Goal: Information Seeking & Learning: Learn about a topic

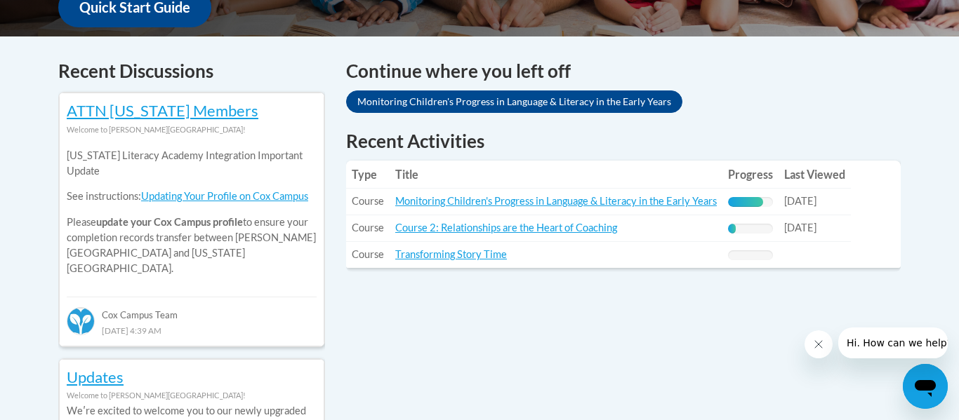
scroll to position [563, 0]
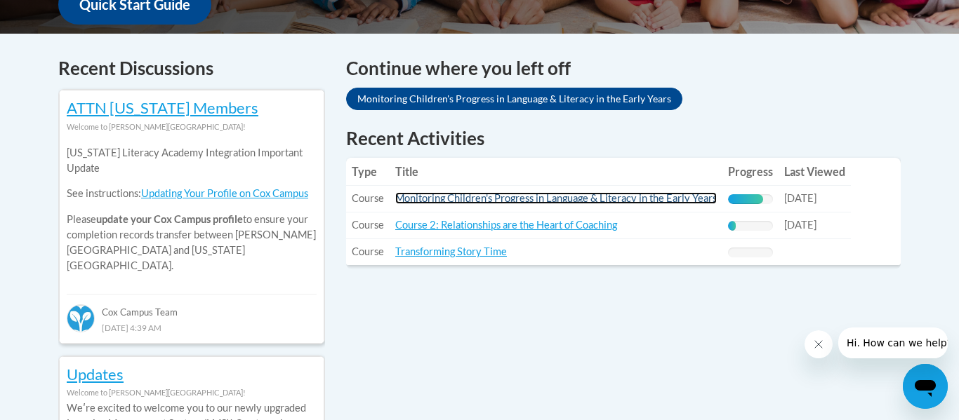
click at [555, 201] on link "Monitoring Children's Progress in Language & Literacy in the Early Years" at bounding box center [555, 198] width 321 height 12
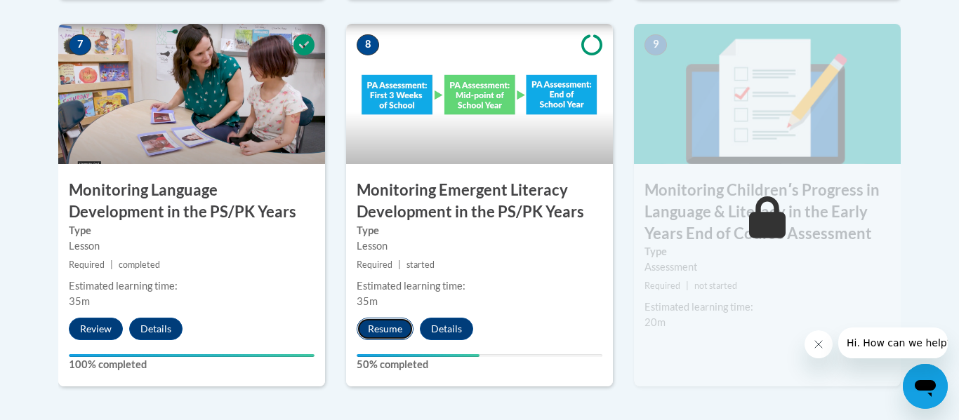
click at [375, 321] on button "Resume" at bounding box center [384, 329] width 57 height 22
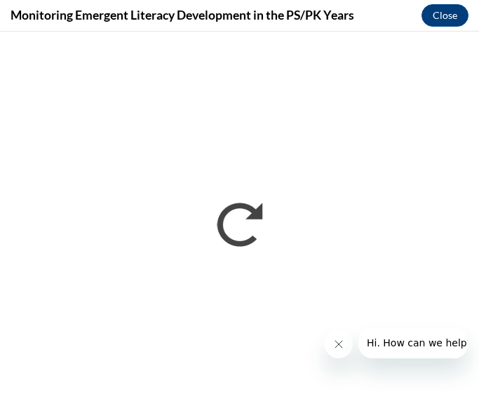
click at [337, 346] on icon "Close message from company" at bounding box center [338, 344] width 7 height 7
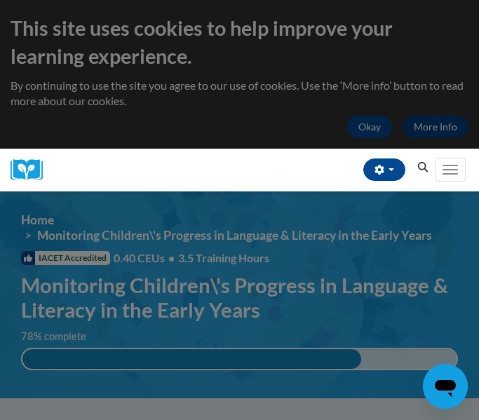
scroll to position [476, 0]
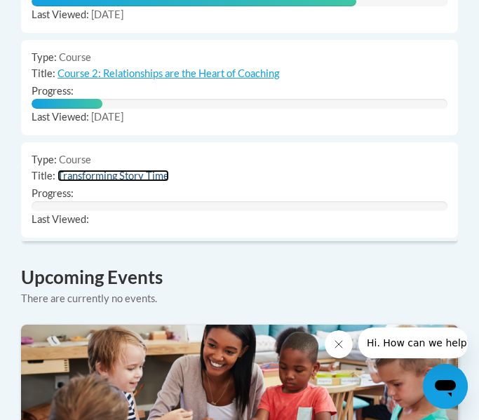
click at [114, 170] on link "Transforming Story Time" at bounding box center [114, 176] width 112 height 12
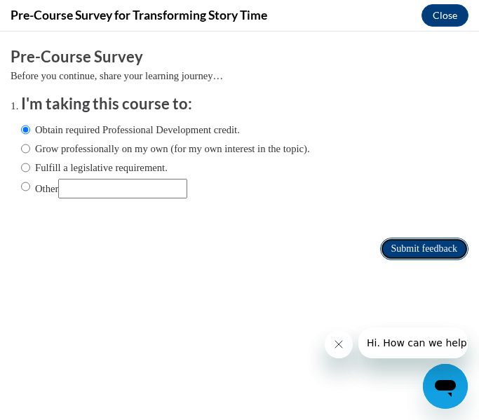
click at [399, 239] on input "Submit feedback" at bounding box center [424, 249] width 88 height 22
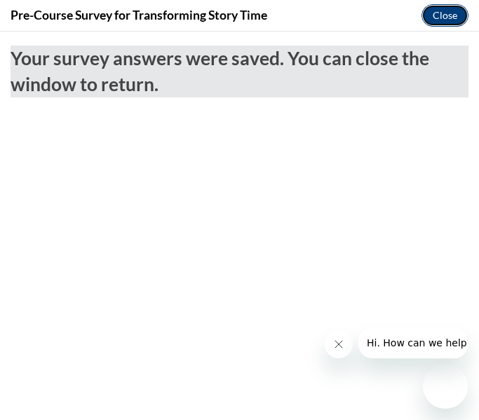
click at [446, 13] on button "Close" at bounding box center [445, 15] width 47 height 22
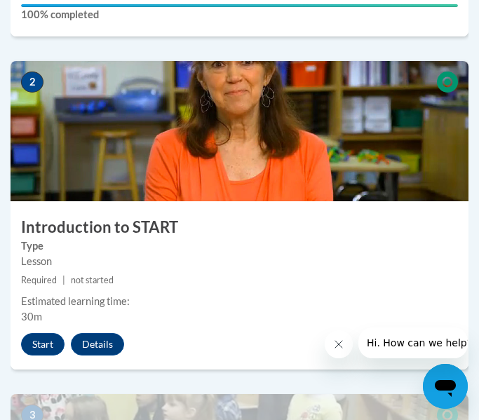
scroll to position [783, 0]
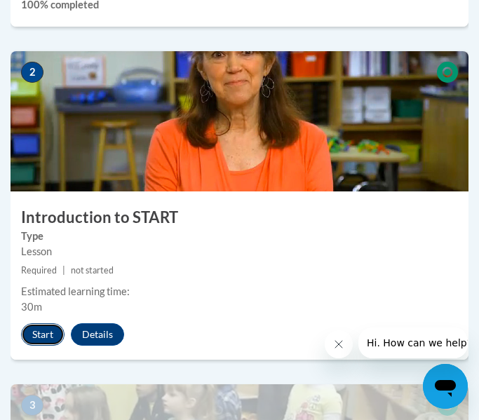
click at [41, 329] on button "Start" at bounding box center [43, 334] width 44 height 22
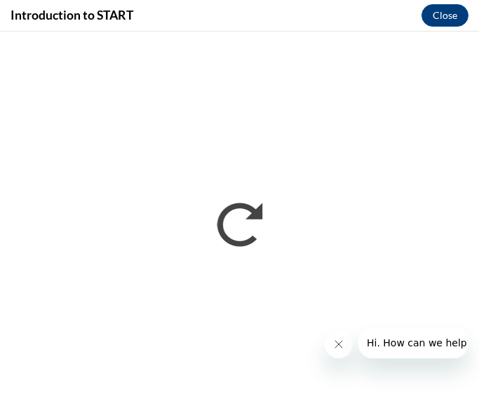
scroll to position [0, 0]
click at [334, 345] on icon "Close message from company" at bounding box center [338, 344] width 11 height 11
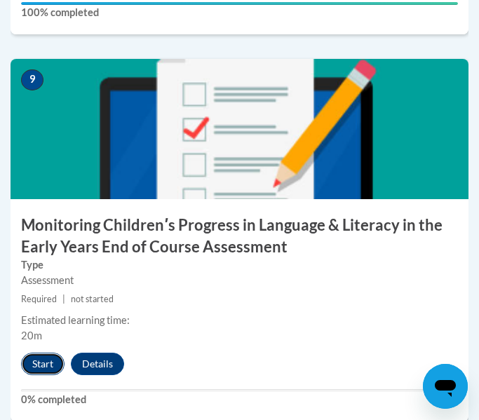
click at [48, 353] on button "Start" at bounding box center [43, 364] width 44 height 22
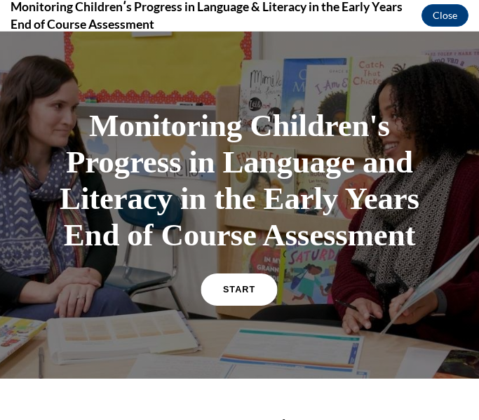
click at [240, 291] on span "START" at bounding box center [239, 290] width 32 height 11
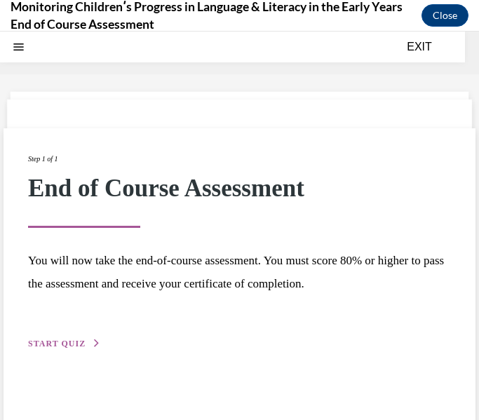
scroll to position [44, 0]
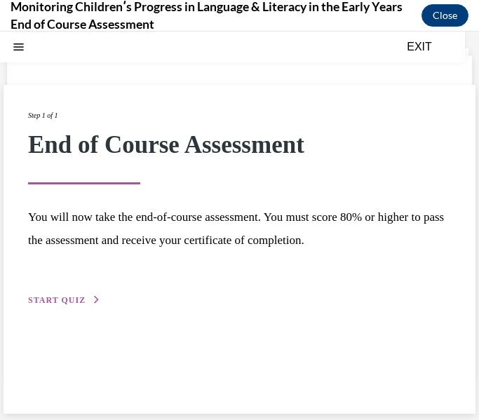
click at [88, 297] on button "START QUIZ" at bounding box center [64, 300] width 73 height 13
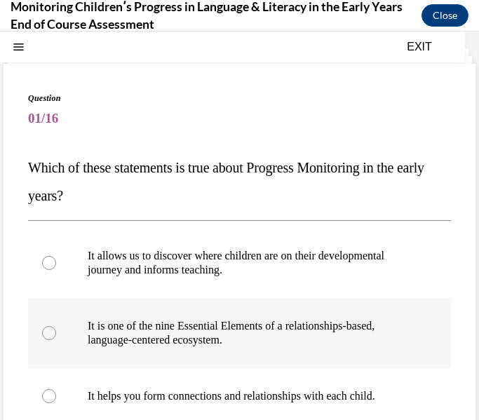
click at [88, 298] on label "It is one of the nine Essential Elements of a relationships-based, language-cen…" at bounding box center [239, 333] width 423 height 70
click at [56, 326] on input "It is one of the nine Essential Elements of a relationships-based, language-cen…" at bounding box center [49, 333] width 14 height 14
radio input "true"
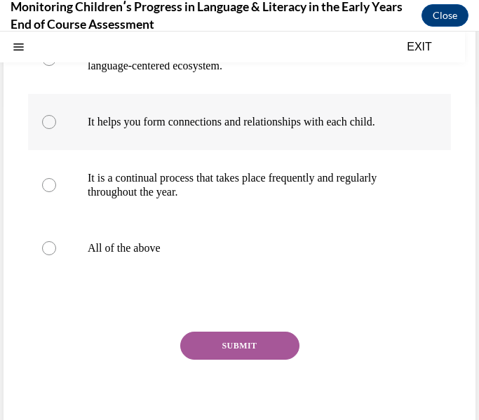
scroll to position [330, 0]
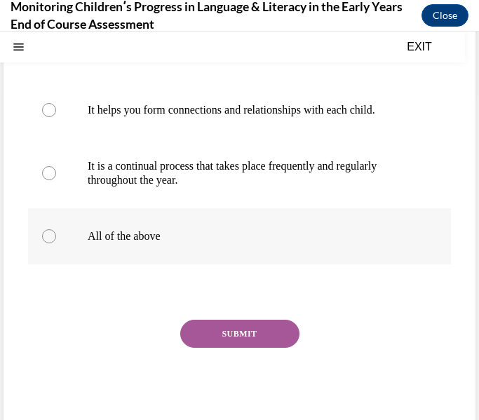
click at [195, 249] on label "All of the above" at bounding box center [239, 236] width 423 height 56
click at [56, 243] on input "All of the above" at bounding box center [49, 236] width 14 height 14
radio input "true"
click at [220, 325] on button "SUBMIT" at bounding box center [239, 334] width 119 height 28
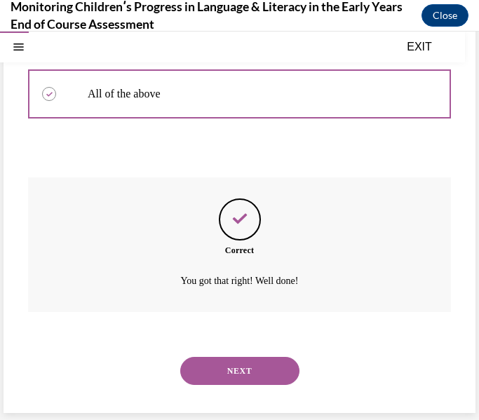
scroll to position [472, 0]
click at [241, 371] on button "NEXT" at bounding box center [239, 371] width 119 height 28
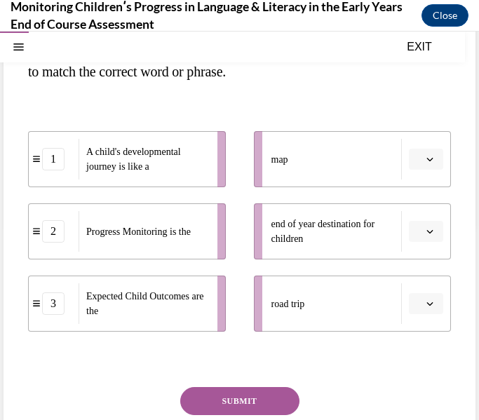
scroll to position [200, 0]
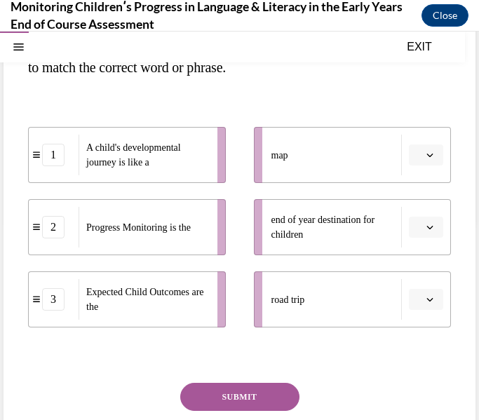
click at [426, 147] on button "button" at bounding box center [426, 155] width 34 height 21
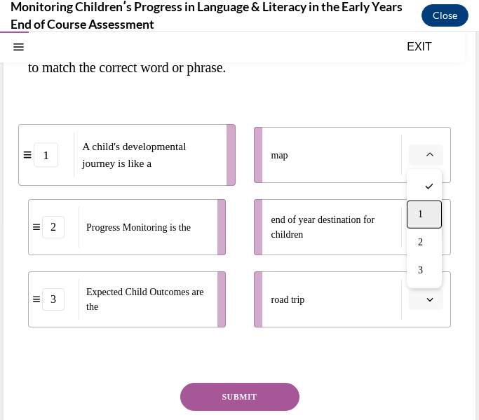
click at [412, 225] on div "1" at bounding box center [424, 215] width 35 height 28
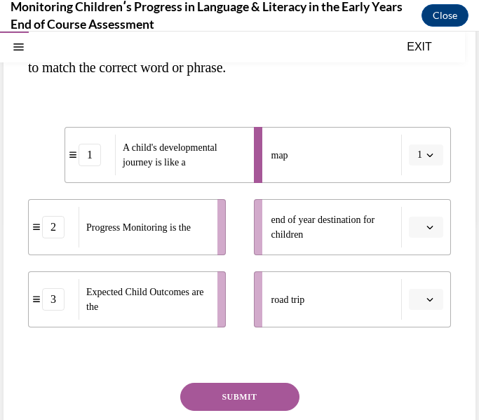
click at [433, 229] on icon "button" at bounding box center [430, 227] width 7 height 7
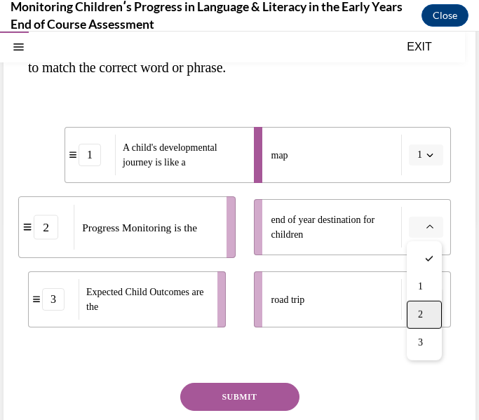
click at [415, 308] on div "2" at bounding box center [424, 315] width 35 height 28
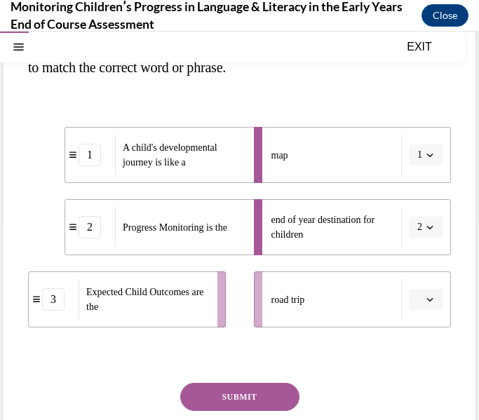
click at [437, 303] on button "button" at bounding box center [426, 299] width 34 height 21
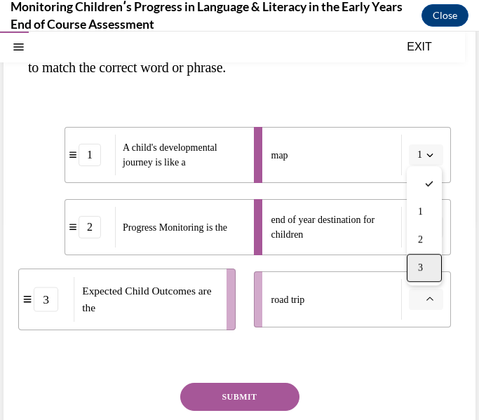
click at [420, 275] on div "3" at bounding box center [424, 268] width 35 height 28
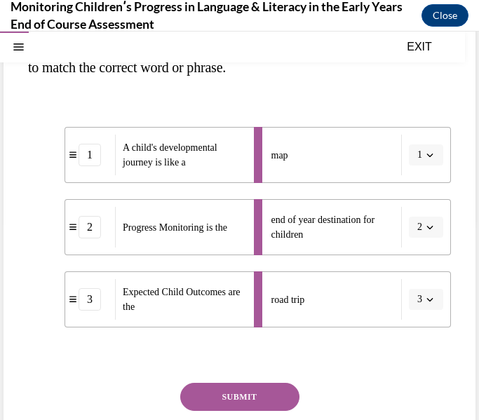
click at [271, 406] on button "SUBMIT" at bounding box center [239, 397] width 119 height 28
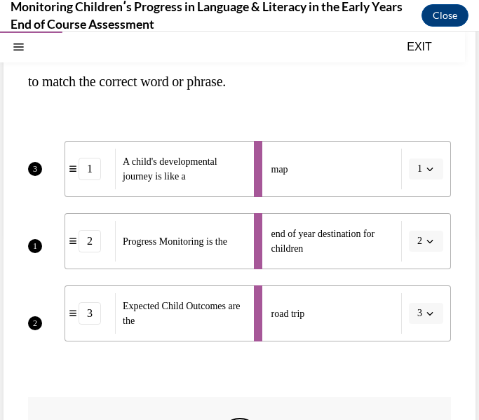
scroll to position [406, 0]
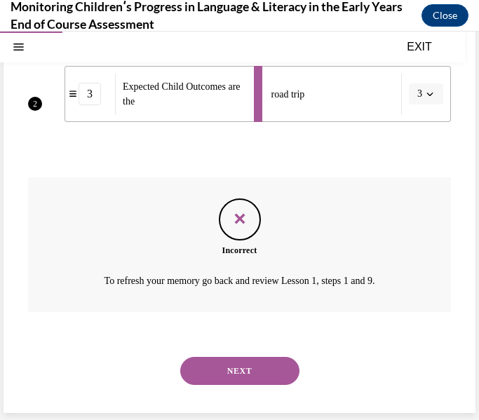
click at [251, 376] on button "NEXT" at bounding box center [239, 371] width 119 height 28
click at [0, 32] on label "Refer to the Rollins ECO document to set a clear destination for children" at bounding box center [0, 32] width 0 height 0
click at [0, 32] on input "Refer to the Rollins ECO document to set a clear destination for children" at bounding box center [0, 32] width 0 height 0
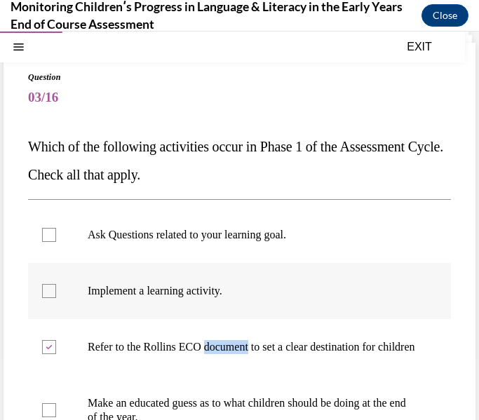
scroll to position [70, 0]
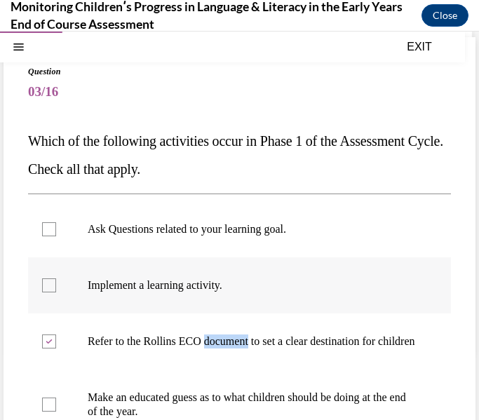
click at [285, 329] on label "Refer to the Rollins ECO document to set a clear destination for children" at bounding box center [239, 342] width 423 height 56
click at [56, 335] on input "Refer to the Rollins ECO document to set a clear destination for children" at bounding box center [49, 342] width 14 height 14
checkbox input "false"
click at [171, 251] on label "Ask Questions related to your learning goal." at bounding box center [239, 229] width 423 height 56
click at [56, 236] on input "Ask Questions related to your learning goal." at bounding box center [49, 229] width 14 height 14
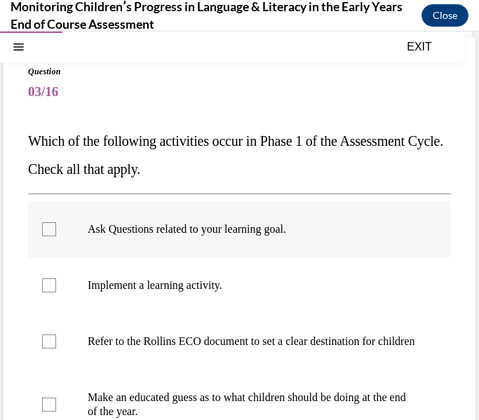
checkbox input "true"
click at [173, 285] on p "Implement a learning activity." at bounding box center [252, 286] width 328 height 14
click at [56, 285] on input "Implement a learning activity." at bounding box center [49, 286] width 14 height 14
checkbox input "true"
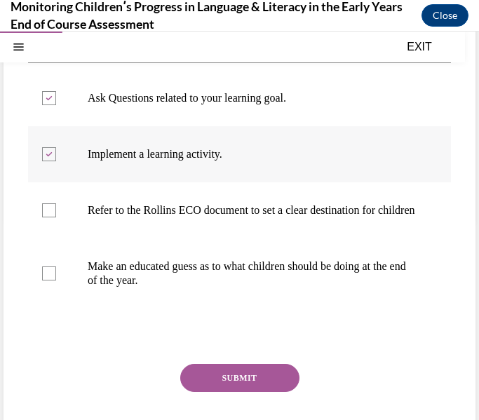
scroll to position [206, 0]
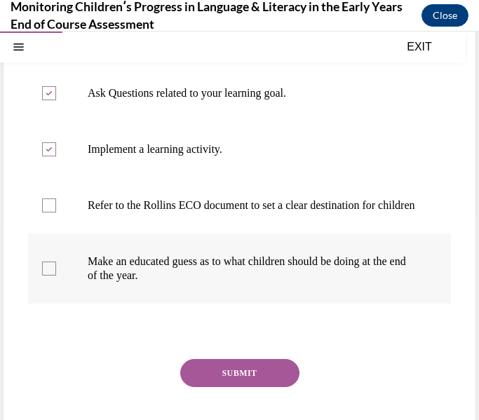
click at [173, 283] on p "Make an educated guess as to what children should be doing at the end of the ye…" at bounding box center [252, 269] width 328 height 28
click at [56, 276] on input "Make an educated guess as to what children should be doing at the end of the ye…" at bounding box center [49, 269] width 14 height 14
checkbox input "true"
click at [213, 387] on button "SUBMIT" at bounding box center [239, 373] width 119 height 28
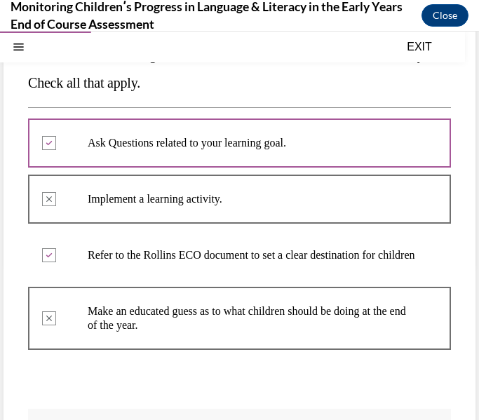
scroll to position [419, 0]
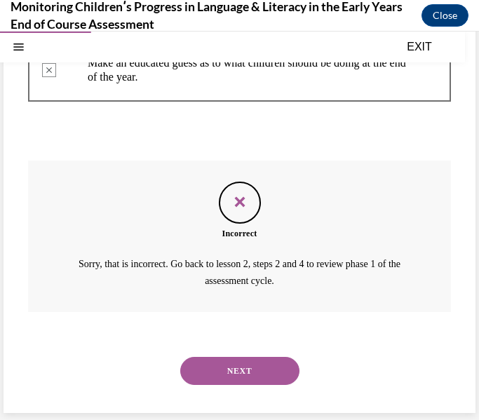
click at [248, 378] on button "NEXT" at bounding box center [239, 371] width 119 height 28
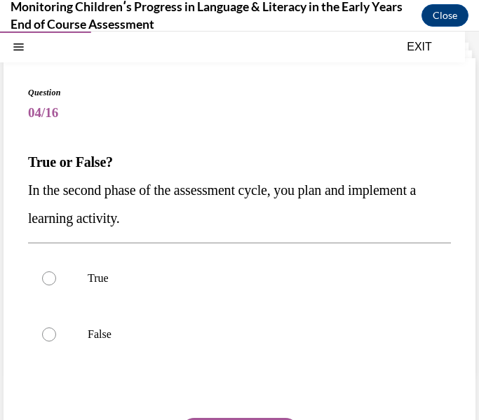
scroll to position [51, 0]
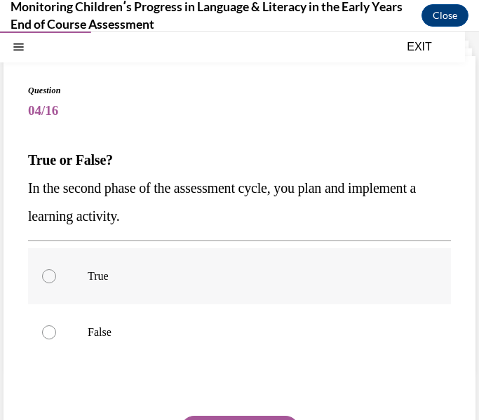
click at [254, 301] on label "True" at bounding box center [239, 276] width 423 height 56
click at [56, 283] on input "True" at bounding box center [49, 276] width 14 height 14
radio input "true"
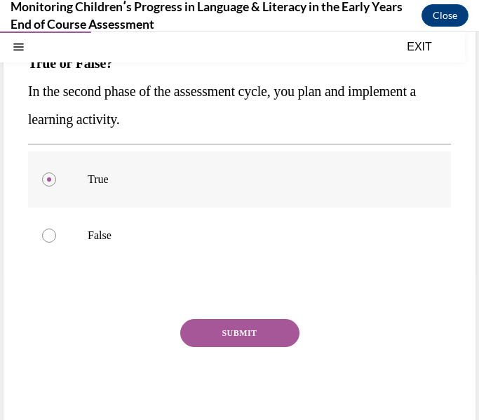
scroll to position [166, 0]
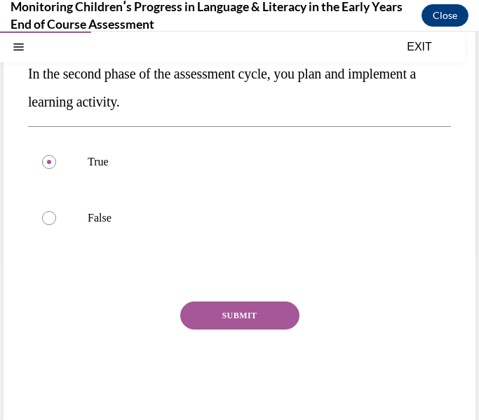
click at [252, 316] on button "SUBMIT" at bounding box center [239, 316] width 119 height 28
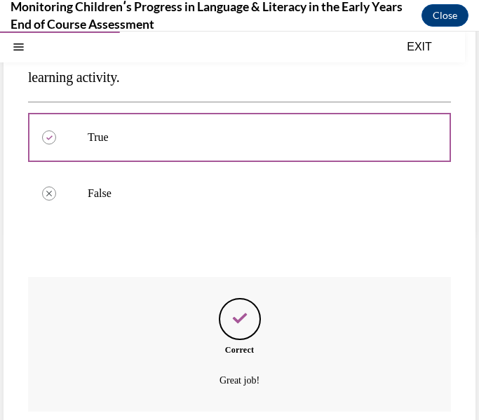
scroll to position [290, 0]
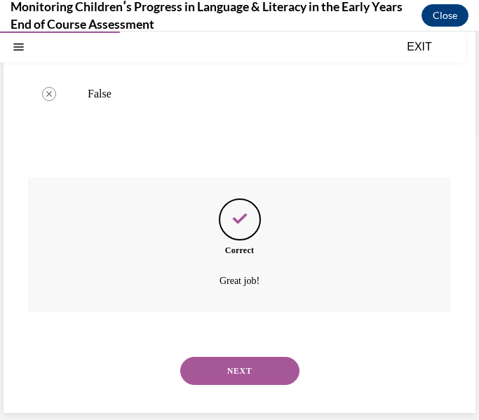
click at [253, 363] on button "NEXT" at bounding box center [239, 371] width 119 height 28
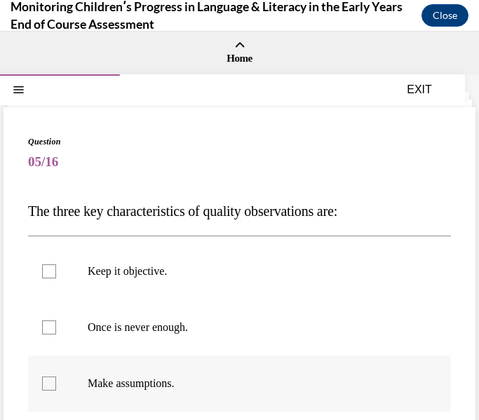
scroll to position [51, 0]
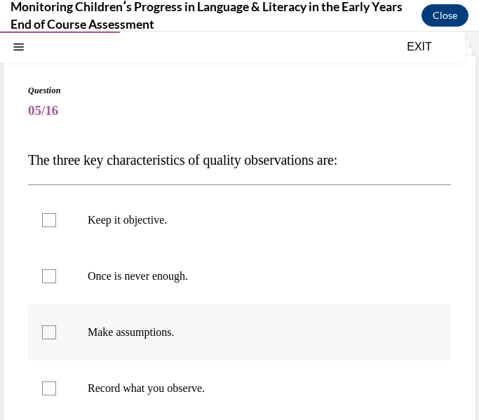
click at [252, 362] on label "Record what you observe." at bounding box center [239, 389] width 423 height 56
click at [56, 382] on input "Record what you observe." at bounding box center [49, 389] width 14 height 14
checkbox input "true"
click at [213, 342] on label "Make assumptions." at bounding box center [239, 333] width 423 height 56
click at [56, 340] on input "Make assumptions." at bounding box center [49, 333] width 14 height 14
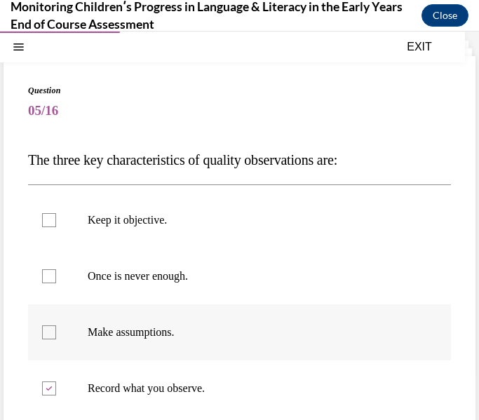
checkbox input "true"
click at [225, 298] on label "Once is never enough." at bounding box center [239, 276] width 423 height 56
click at [56, 283] on input "Once is never enough." at bounding box center [49, 276] width 14 height 14
checkbox input "true"
click at [200, 225] on p "Keep it objective." at bounding box center [252, 220] width 328 height 14
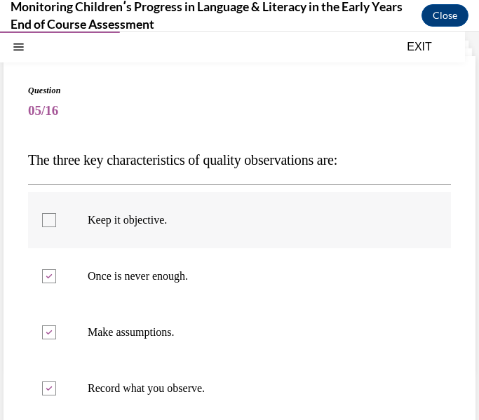
click at [56, 225] on input "Keep it objective." at bounding box center [49, 220] width 14 height 14
checkbox input "true"
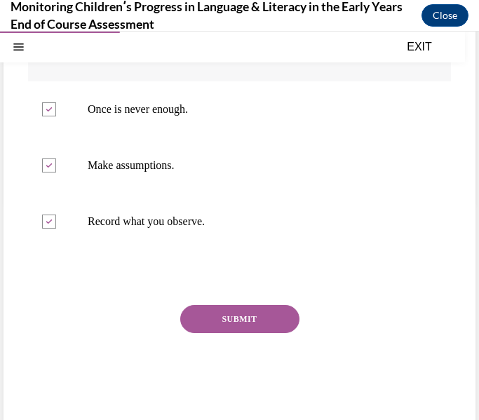
scroll to position [232, 0]
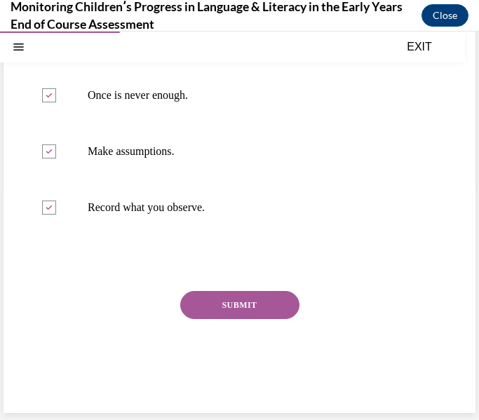
click at [222, 291] on button "SUBMIT" at bounding box center [239, 305] width 119 height 28
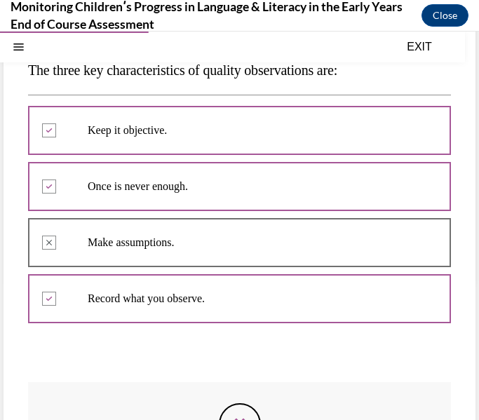
scroll to position [363, 0]
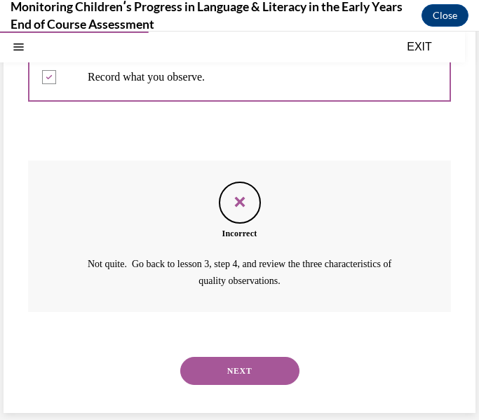
click at [242, 367] on button "NEXT" at bounding box center [239, 371] width 119 height 28
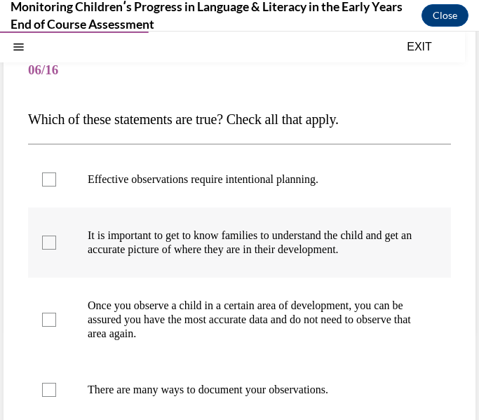
scroll to position [102, 0]
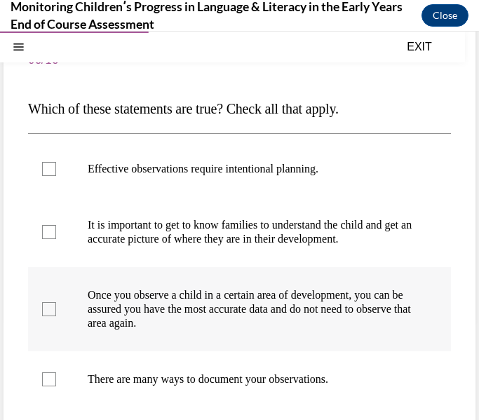
click at [263, 302] on p "Once you observe a child in a certain area of development, you can be assured y…" at bounding box center [252, 309] width 328 height 42
click at [56, 302] on input "Once you observe a child in a certain area of development, you can be assured y…" at bounding box center [49, 309] width 14 height 14
checkbox input "true"
click at [109, 229] on p "It is important to get to know families to understand the child and get an accu…" at bounding box center [252, 232] width 328 height 28
click at [56, 229] on input "It is important to get to know families to understand the child and get an accu…" at bounding box center [49, 232] width 14 height 14
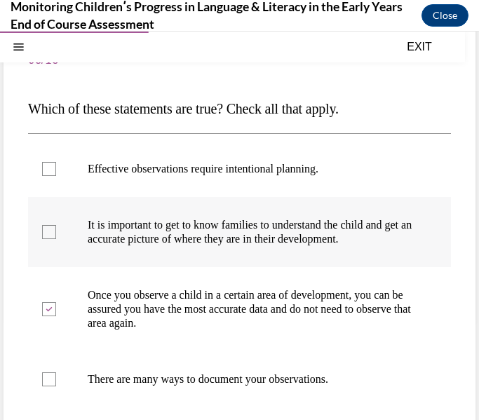
checkbox input "true"
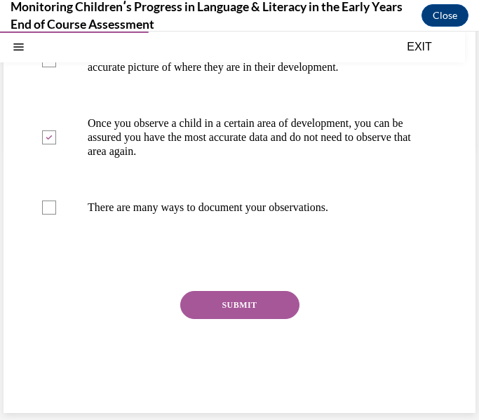
click at [209, 305] on button "SUBMIT" at bounding box center [239, 305] width 119 height 28
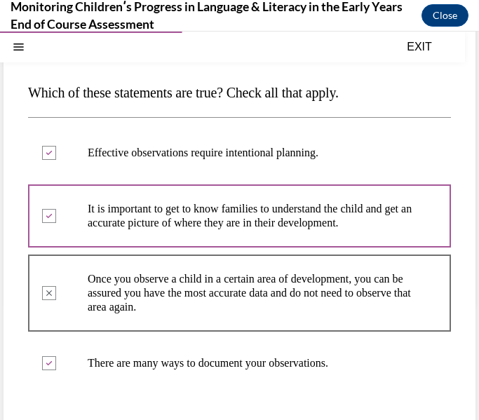
scroll to position [455, 0]
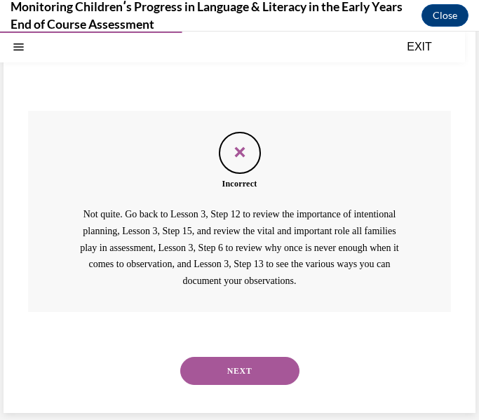
click at [220, 372] on button "NEXT" at bounding box center [239, 371] width 119 height 28
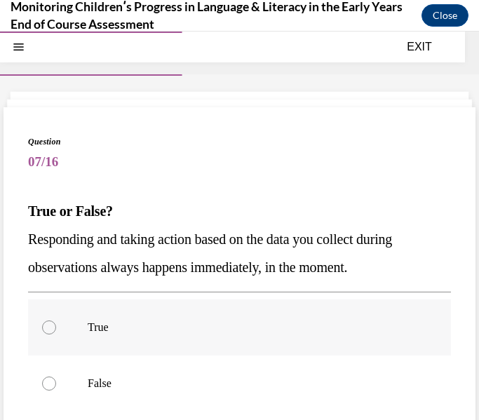
scroll to position [68, 0]
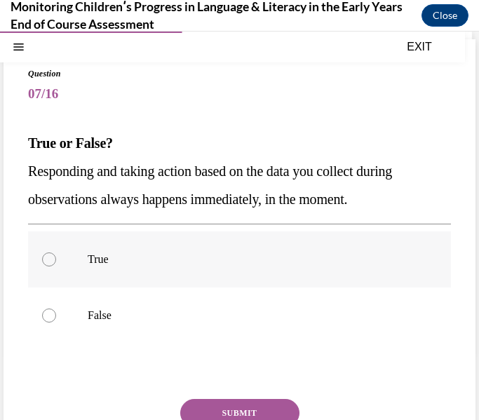
click at [243, 333] on label "False" at bounding box center [239, 316] width 423 height 56
click at [56, 323] on input "False" at bounding box center [49, 316] width 14 height 14
radio input "true"
click at [239, 404] on button "SUBMIT" at bounding box center [239, 413] width 119 height 28
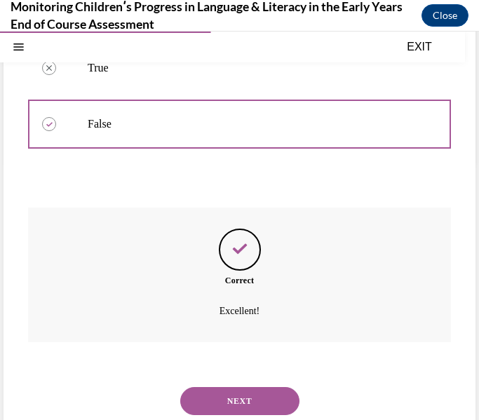
scroll to position [290, 0]
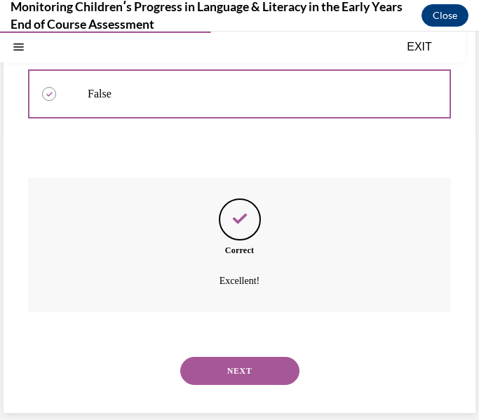
click at [244, 384] on button "NEXT" at bounding box center [239, 371] width 119 height 28
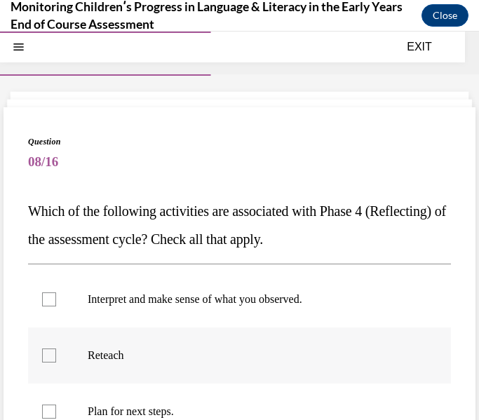
scroll to position [68, 0]
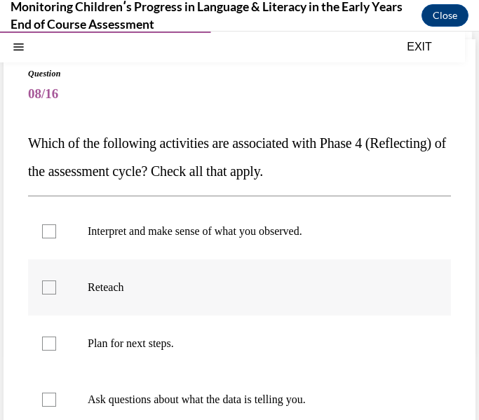
click at [227, 359] on label "Plan for next steps." at bounding box center [239, 344] width 423 height 56
click at [56, 351] on input "Plan for next steps." at bounding box center [49, 344] width 14 height 14
checkbox input "true"
click at [171, 310] on label "Reteach" at bounding box center [239, 288] width 423 height 56
click at [56, 295] on input "Reteach" at bounding box center [49, 288] width 14 height 14
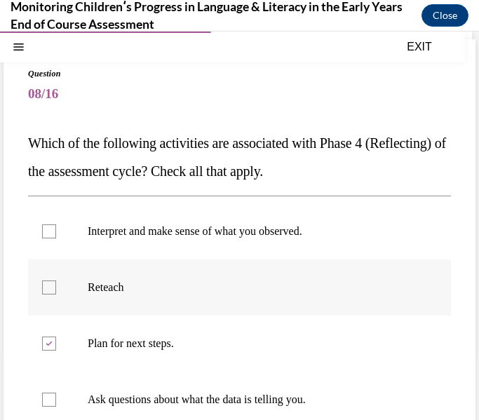
checkbox input "true"
click at [154, 214] on label "Interpret and make sense of what you observed." at bounding box center [239, 231] width 423 height 56
click at [56, 225] on input "Interpret and make sense of what you observed." at bounding box center [49, 232] width 14 height 14
checkbox input "true"
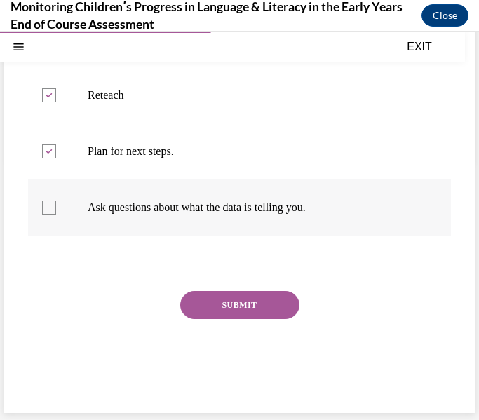
click at [173, 227] on label "Ask questions about what the data is telling you." at bounding box center [239, 208] width 423 height 56
click at [56, 215] on input "Ask questions about what the data is telling you." at bounding box center [49, 208] width 14 height 14
checkbox input "true"
click at [218, 305] on button "SUBMIT" at bounding box center [239, 305] width 119 height 28
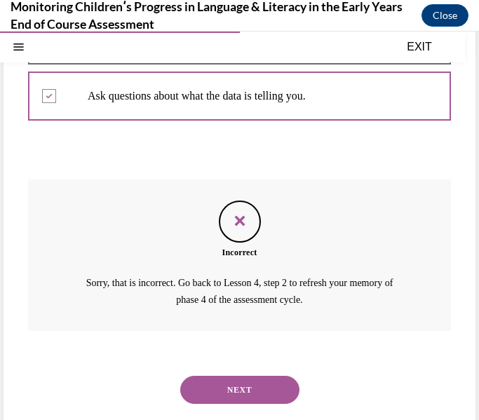
scroll to position [391, 0]
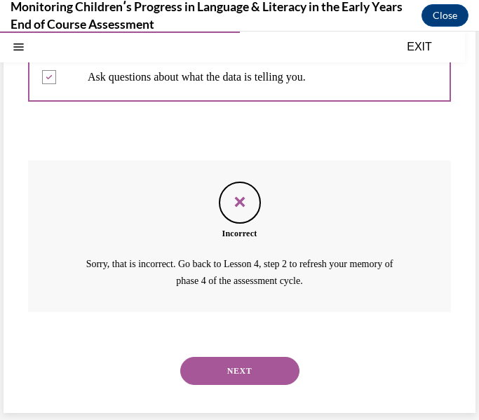
click at [213, 378] on button "NEXT" at bounding box center [239, 371] width 119 height 28
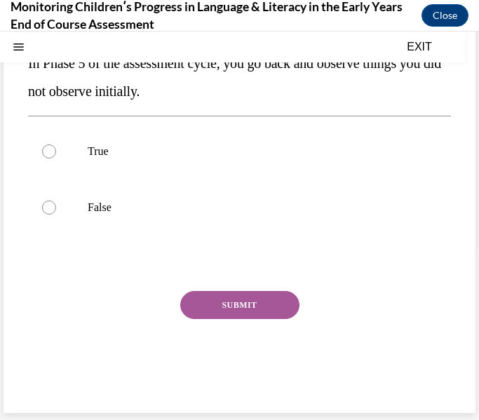
scroll to position [0, 0]
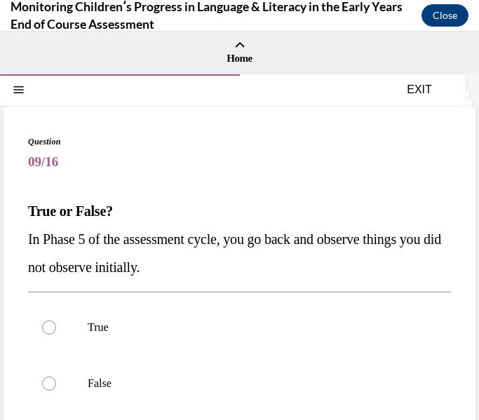
click at [213, 378] on p "False" at bounding box center [252, 384] width 328 height 14
click at [56, 378] on input "False" at bounding box center [49, 384] width 14 height 14
radio input "true"
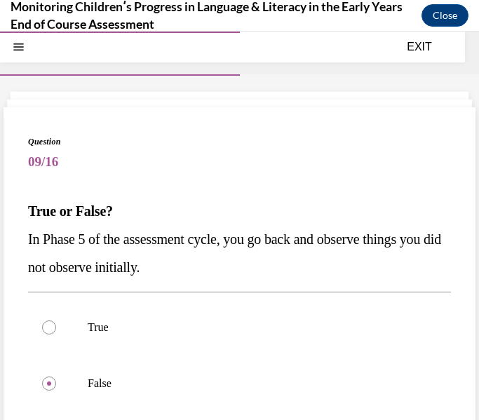
scroll to position [176, 0]
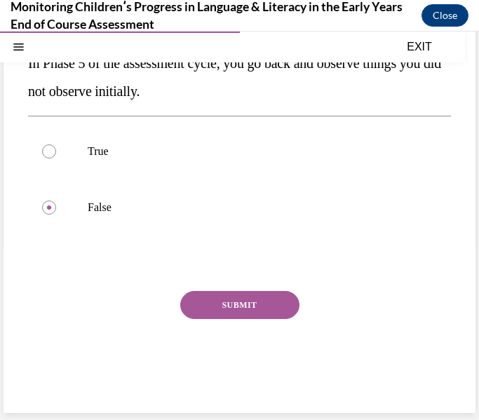
click at [293, 302] on button "SUBMIT" at bounding box center [239, 305] width 119 height 28
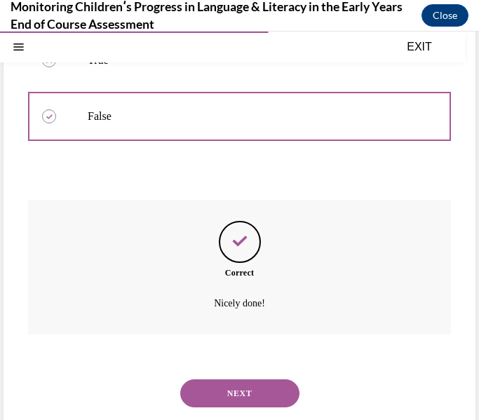
scroll to position [290, 0]
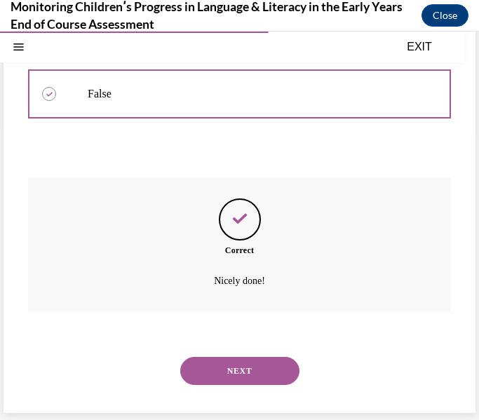
click at [261, 377] on button "NEXT" at bounding box center [239, 371] width 119 height 28
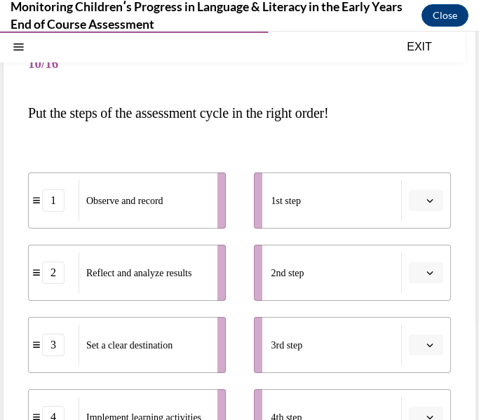
scroll to position [99, 0]
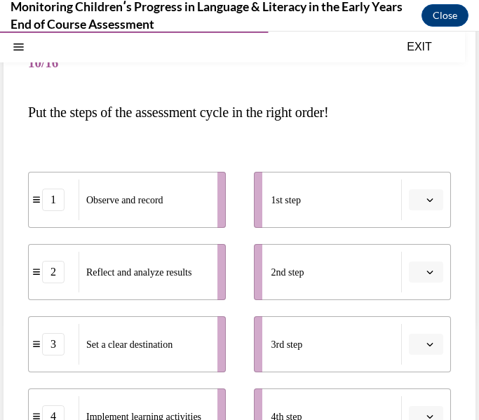
click at [418, 201] on span "Please select an option" at bounding box center [420, 200] width 5 height 14
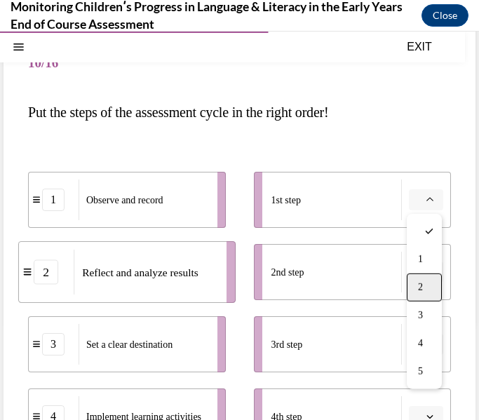
click at [424, 278] on div "2" at bounding box center [424, 288] width 35 height 28
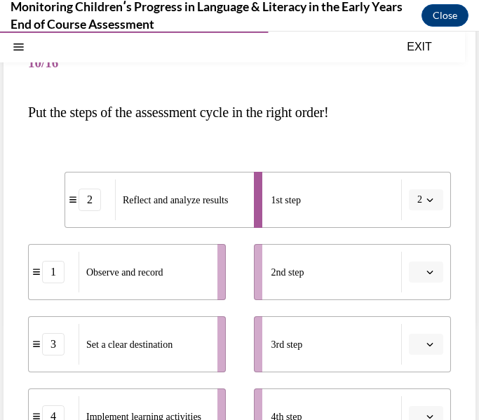
click at [424, 278] on button "button" at bounding box center [426, 272] width 34 height 21
click at [419, 240] on span "5" at bounding box center [420, 240] width 5 height 11
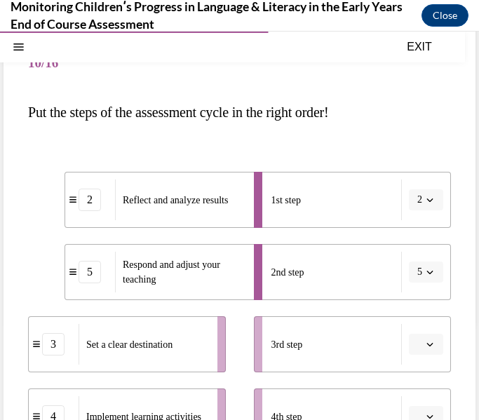
click at [427, 333] on li "3rd step" at bounding box center [353, 344] width 198 height 56
click at [423, 347] on button "button" at bounding box center [426, 344] width 34 height 21
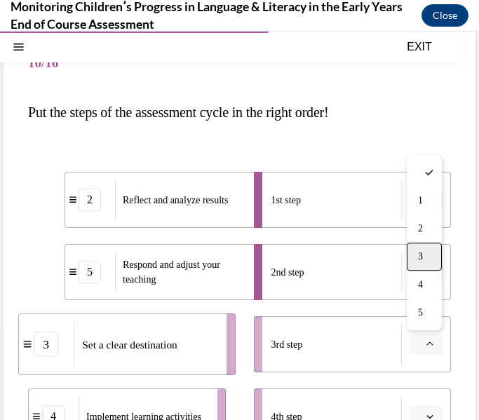
click at [427, 254] on div "3" at bounding box center [424, 257] width 35 height 28
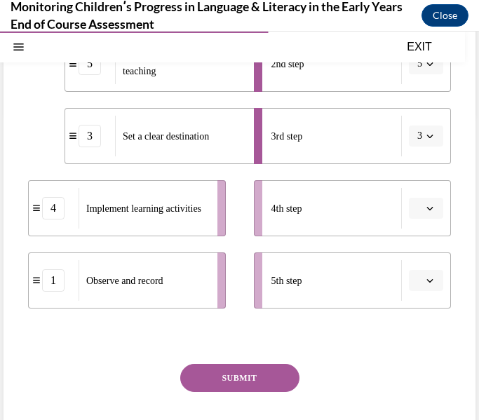
scroll to position [349, 0]
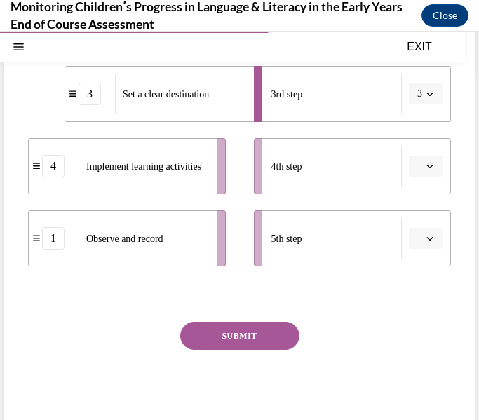
click at [434, 238] on span "button" at bounding box center [430, 239] width 10 height 10
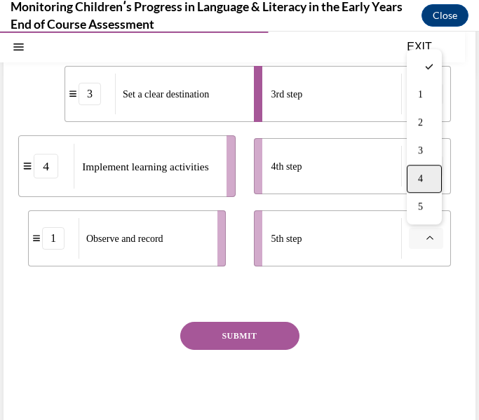
click at [425, 175] on div "4" at bounding box center [424, 179] width 35 height 28
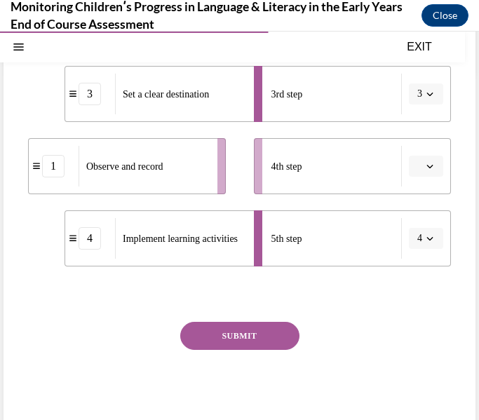
click at [427, 168] on icon "button" at bounding box center [430, 166] width 7 height 7
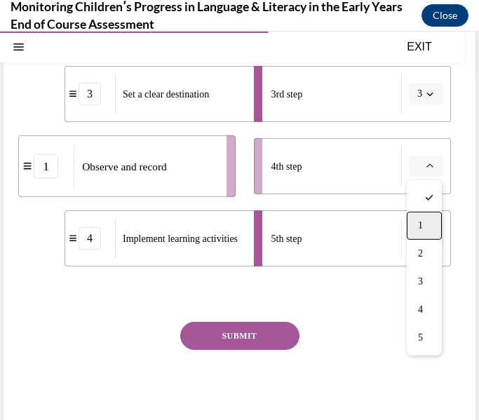
click at [420, 221] on span "1" at bounding box center [420, 225] width 5 height 11
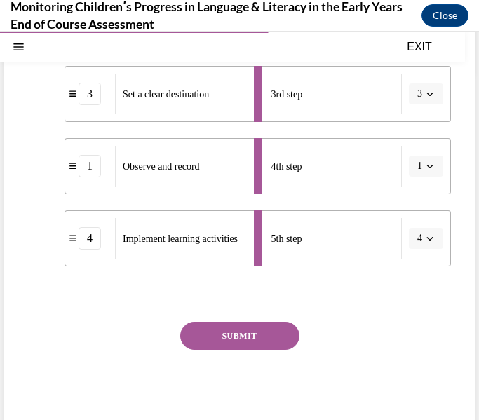
click at [227, 326] on button "SUBMIT" at bounding box center [239, 336] width 119 height 28
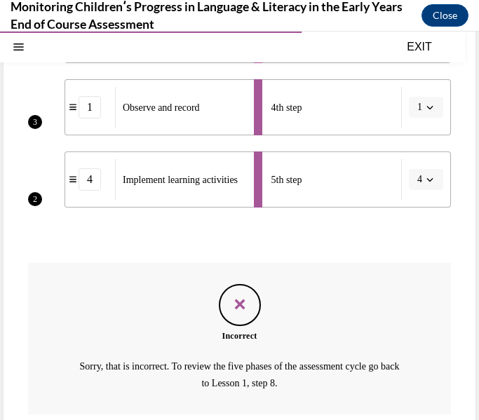
scroll to position [511, 0]
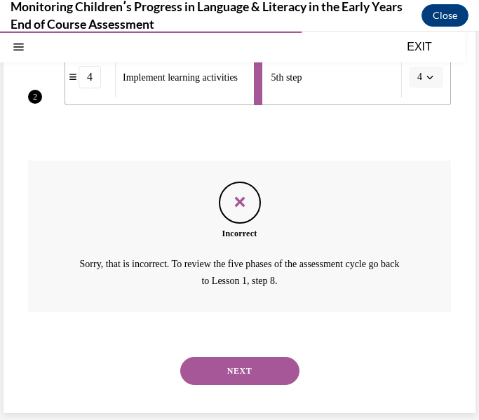
click at [224, 380] on button "NEXT" at bounding box center [239, 371] width 119 height 28
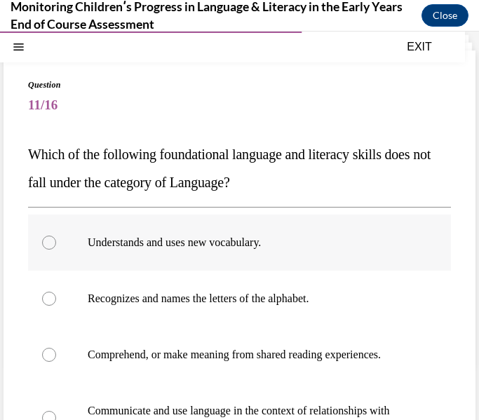
scroll to position [58, 0]
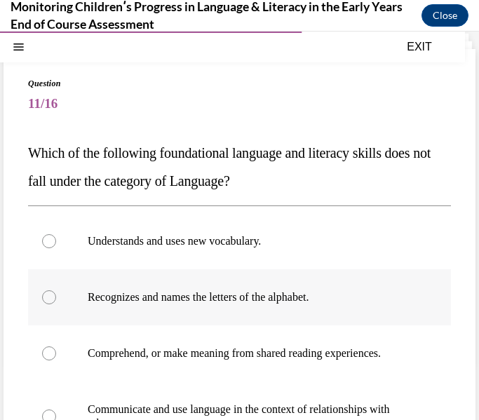
click at [88, 275] on label "Recognizes and names the letters of the alphabet." at bounding box center [239, 297] width 423 height 56
click at [56, 291] on input "Recognizes and names the letters of the alphabet." at bounding box center [49, 298] width 14 height 14
radio input "true"
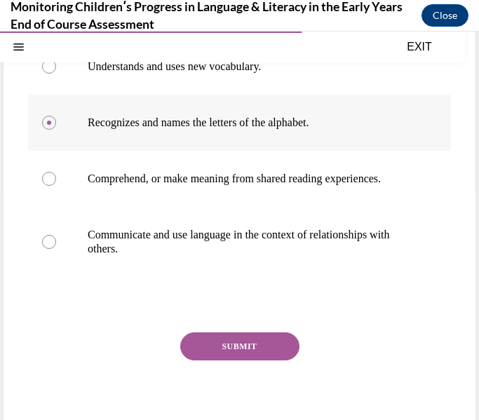
scroll to position [274, 0]
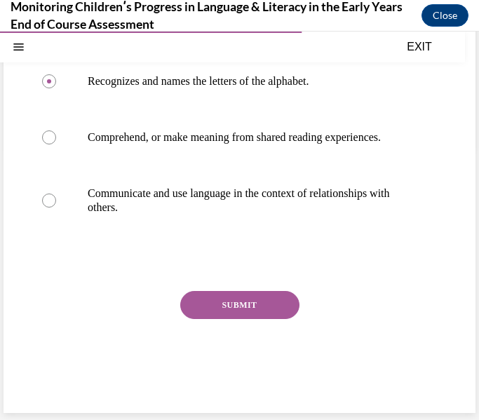
click at [197, 297] on button "SUBMIT" at bounding box center [239, 305] width 119 height 28
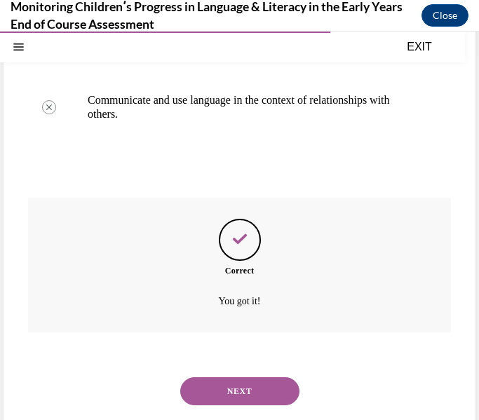
scroll to position [388, 0]
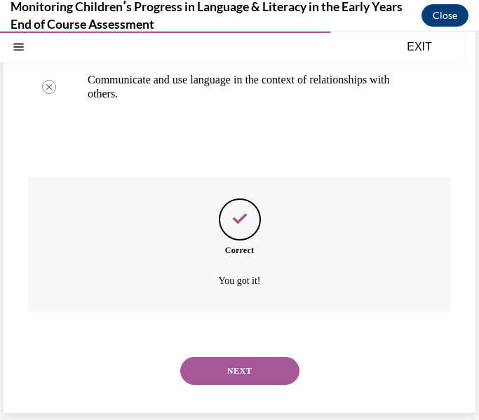
click at [213, 357] on button "NEXT" at bounding box center [239, 371] width 119 height 28
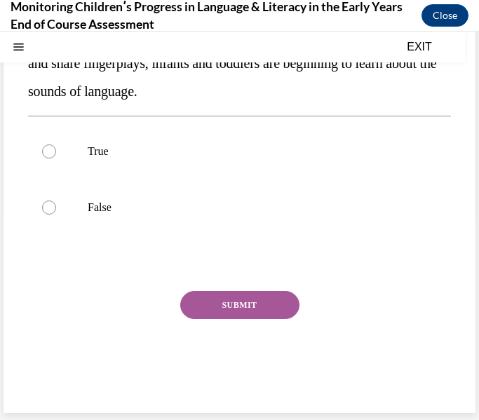
scroll to position [0, 0]
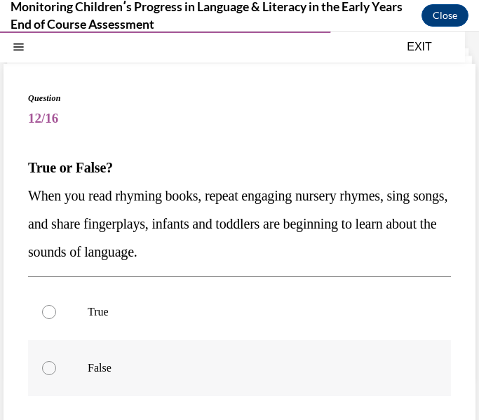
click at [213, 358] on label "False" at bounding box center [239, 368] width 423 height 56
click at [56, 361] on input "False" at bounding box center [49, 368] width 14 height 14
radio input "true"
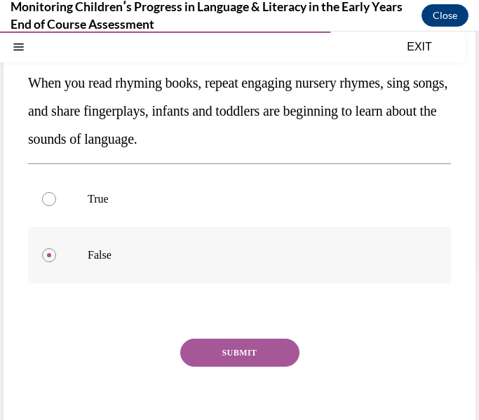
scroll to position [173, 0]
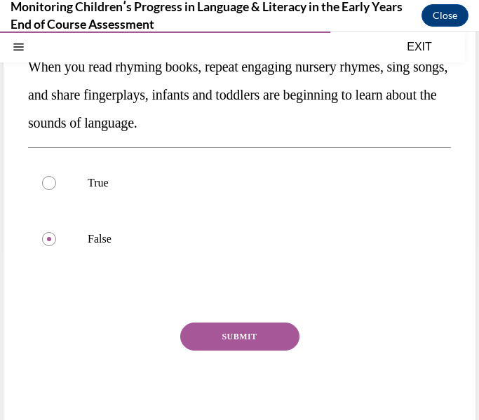
click at [211, 354] on div "SUBMIT" at bounding box center [239, 358] width 423 height 70
click at [193, 323] on button "SUBMIT" at bounding box center [239, 337] width 119 height 28
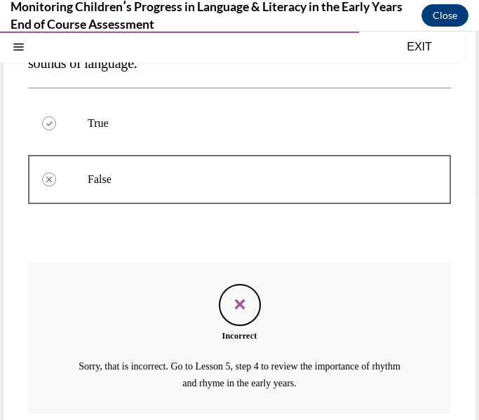
scroll to position [335, 0]
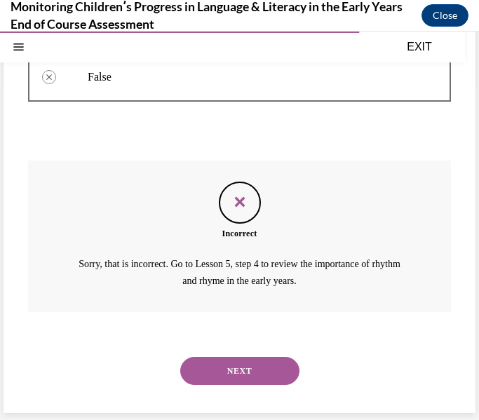
click at [220, 371] on button "NEXT" at bounding box center [239, 371] width 119 height 28
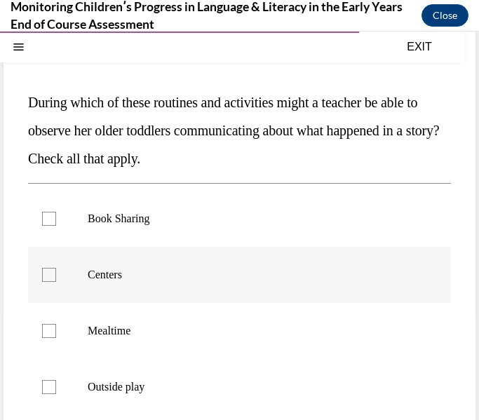
scroll to position [111, 0]
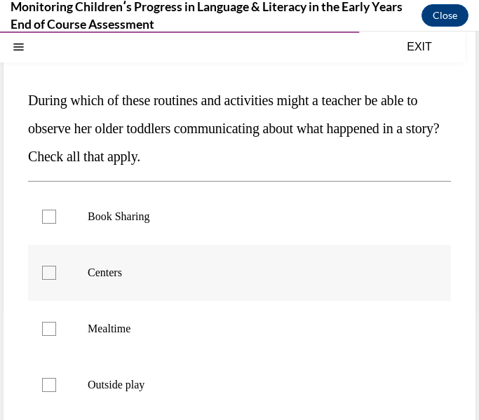
click at [227, 366] on label "Outside play" at bounding box center [239, 385] width 423 height 56
click at [56, 378] on input "Outside play" at bounding box center [49, 385] width 14 height 14
checkbox input "true"
click at [228, 347] on label "Mealtime" at bounding box center [239, 329] width 423 height 56
click at [56, 336] on input "Mealtime" at bounding box center [49, 329] width 14 height 14
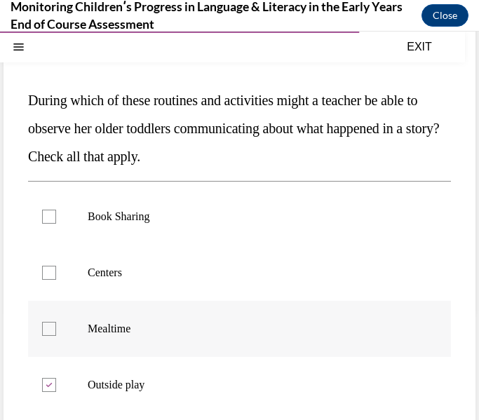
checkbox input "true"
click at [168, 264] on label "Centers" at bounding box center [239, 273] width 423 height 56
click at [56, 266] on input "Centers" at bounding box center [49, 273] width 14 height 14
click at [168, 264] on label "Centers" at bounding box center [239, 273] width 423 height 56
click at [56, 266] on input "Centers" at bounding box center [49, 273] width 14 height 14
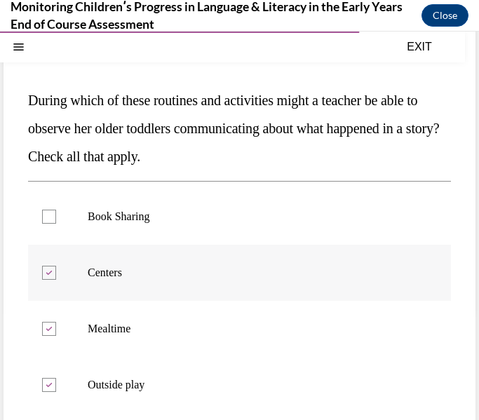
checkbox input "false"
click at [194, 204] on label "Book Sharing" at bounding box center [239, 217] width 423 height 56
click at [56, 210] on input "Book Sharing" at bounding box center [49, 217] width 14 height 14
click at [187, 221] on p "Book Sharing" at bounding box center [252, 217] width 328 height 14
click at [56, 221] on input "Book Sharing" at bounding box center [49, 217] width 14 height 14
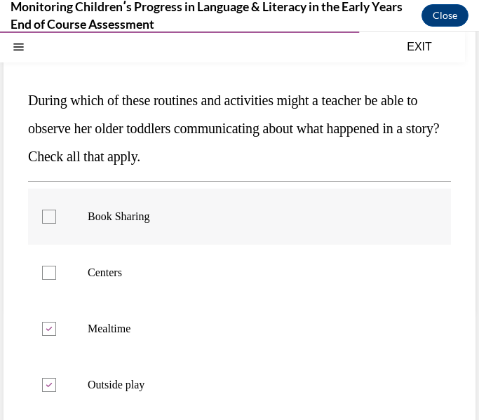
click at [187, 221] on p "Book Sharing" at bounding box center [252, 217] width 328 height 14
click at [56, 221] on input "Book Sharing" at bounding box center [49, 217] width 14 height 14
checkbox input "true"
click at [175, 260] on label "Centers" at bounding box center [239, 273] width 423 height 56
click at [56, 266] on input "Centers" at bounding box center [49, 273] width 14 height 14
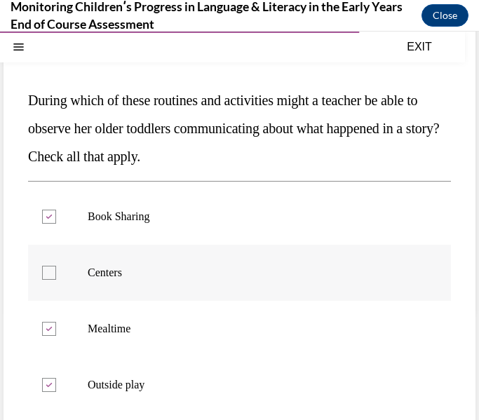
checkbox input "true"
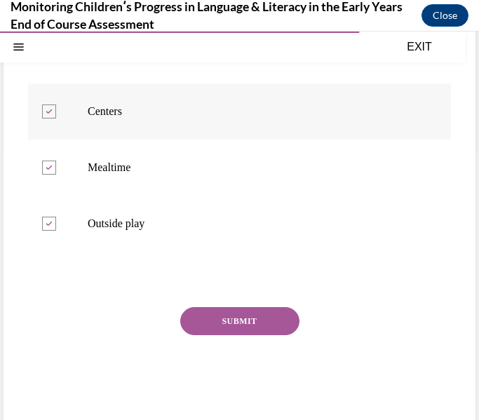
scroll to position [279, 0]
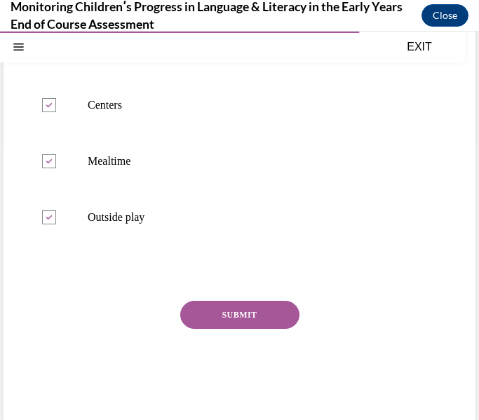
click at [187, 297] on div "Question 13/16 During which of these routines and activities might a teacher be…" at bounding box center [239, 136] width 423 height 559
click at [196, 307] on button "SUBMIT" at bounding box center [239, 315] width 119 height 28
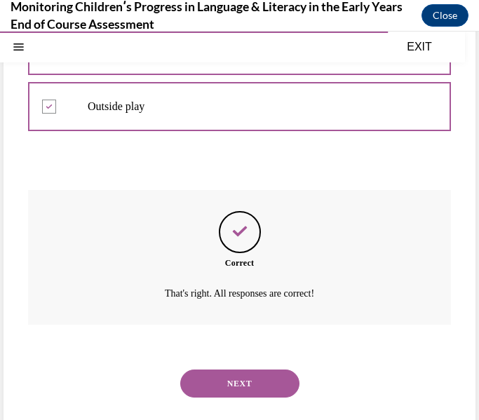
scroll to position [402, 0]
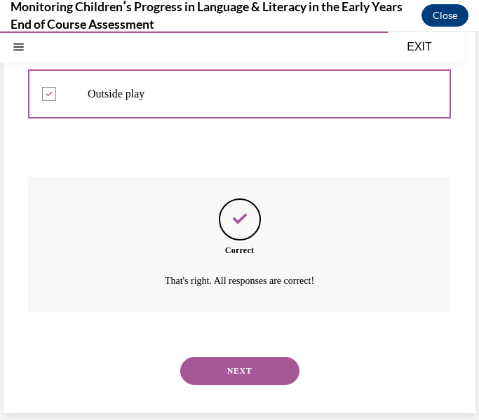
click at [237, 367] on button "NEXT" at bounding box center [239, 371] width 119 height 28
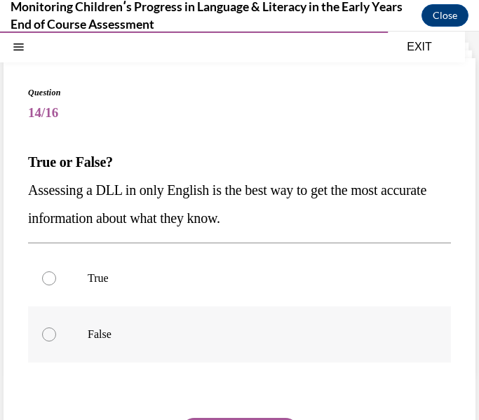
scroll to position [51, 0]
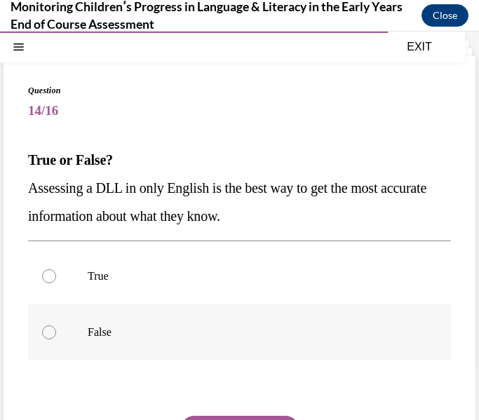
click at [173, 361] on div "True False" at bounding box center [239, 304] width 423 height 127
click at [152, 344] on label "False" at bounding box center [239, 333] width 423 height 56
click at [56, 340] on input "False" at bounding box center [49, 333] width 14 height 14
radio input "true"
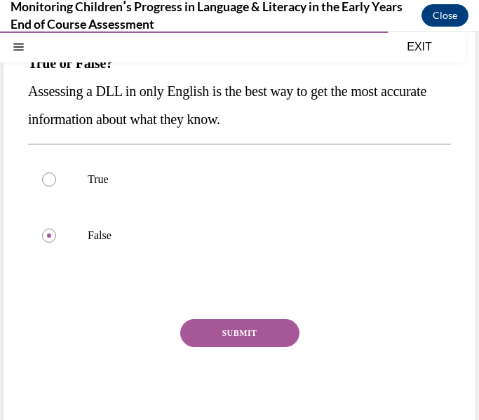
click at [215, 338] on button "SUBMIT" at bounding box center [239, 333] width 119 height 28
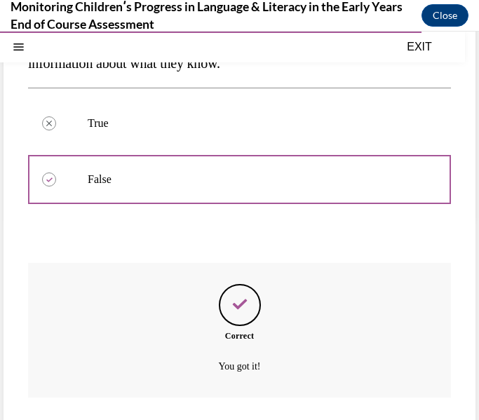
scroll to position [290, 0]
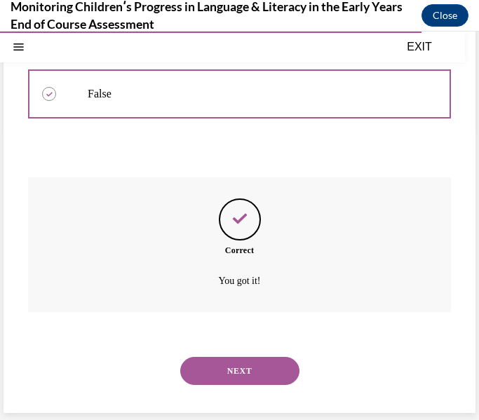
click at [243, 368] on button "NEXT" at bounding box center [239, 371] width 119 height 28
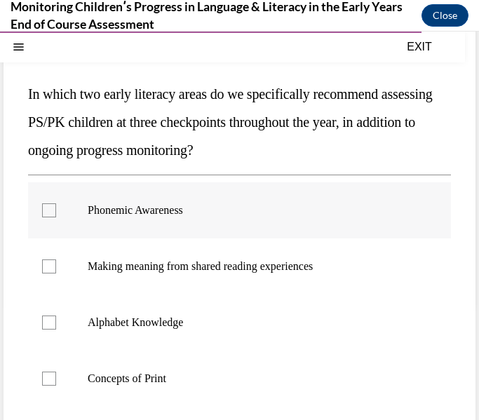
scroll to position [119, 0]
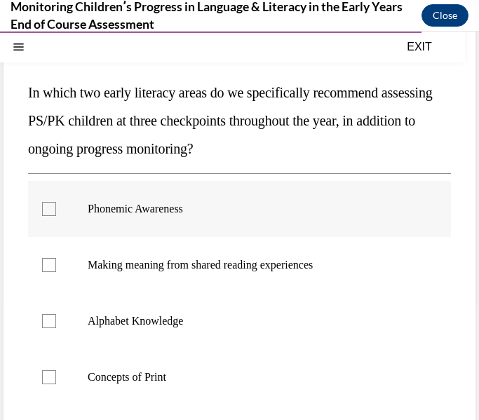
click at [251, 339] on label "Alphabet Knowledge" at bounding box center [239, 321] width 423 height 56
click at [56, 328] on input "Alphabet Knowledge" at bounding box center [49, 321] width 14 height 14
click at [251, 298] on label "Alphabet Knowledge" at bounding box center [239, 321] width 423 height 56
click at [56, 314] on input "Alphabet Knowledge" at bounding box center [49, 321] width 14 height 14
checkbox input "false"
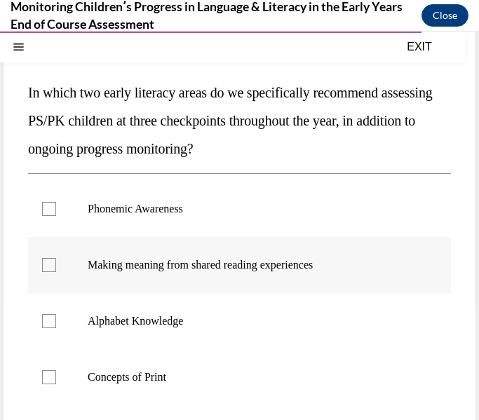
click at [238, 277] on label "Making meaning from shared reading experiences" at bounding box center [239, 265] width 423 height 56
click at [56, 272] on input "Making meaning from shared reading experiences" at bounding box center [49, 265] width 14 height 14
checkbox input "true"
click at [249, 189] on label "Phonemic Awareness" at bounding box center [239, 209] width 423 height 56
click at [56, 202] on input "Phonemic Awareness" at bounding box center [49, 209] width 14 height 14
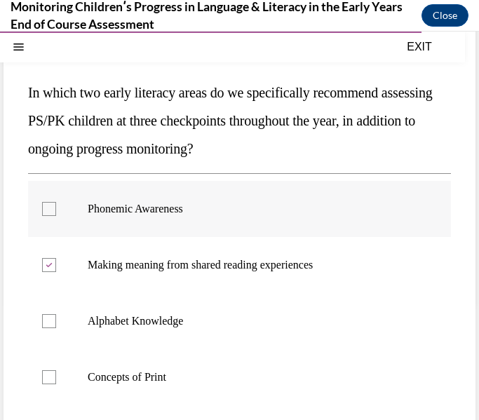
checkbox input "true"
click at [205, 351] on label "Concepts of Print" at bounding box center [239, 377] width 423 height 56
click at [56, 370] on input "Concepts of Print" at bounding box center [49, 377] width 14 height 14
checkbox input "true"
click at [236, 291] on label "Making meaning from shared reading experiences" at bounding box center [239, 265] width 423 height 56
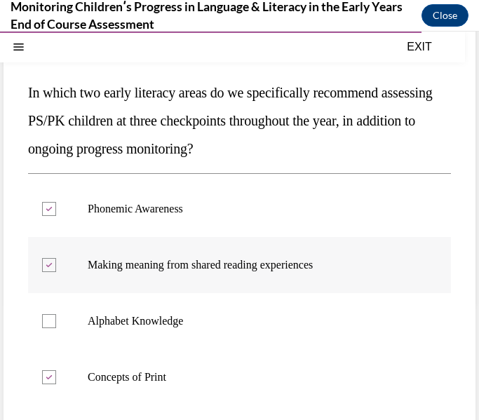
click at [56, 272] on input "Making meaning from shared reading experiences" at bounding box center [49, 265] width 14 height 14
checkbox input "false"
click at [229, 311] on label "Alphabet Knowledge" at bounding box center [239, 321] width 423 height 56
click at [56, 314] on input "Alphabet Knowledge" at bounding box center [49, 321] width 14 height 14
checkbox input "true"
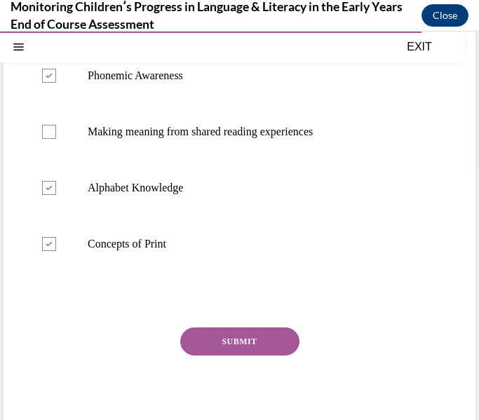
click at [231, 340] on button "SUBMIT" at bounding box center [239, 342] width 119 height 28
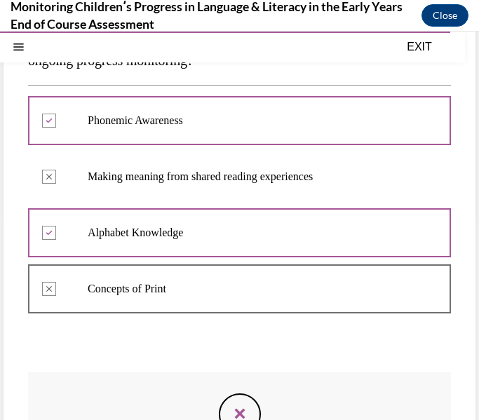
scroll to position [206, 0]
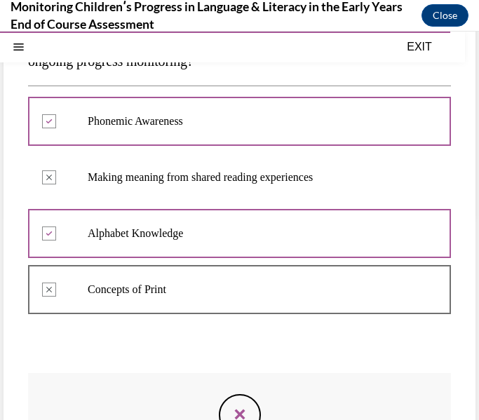
click at [232, 343] on div at bounding box center [239, 343] width 423 height 17
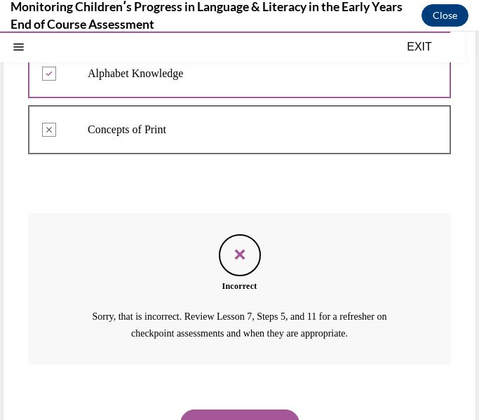
scroll to position [385, 0]
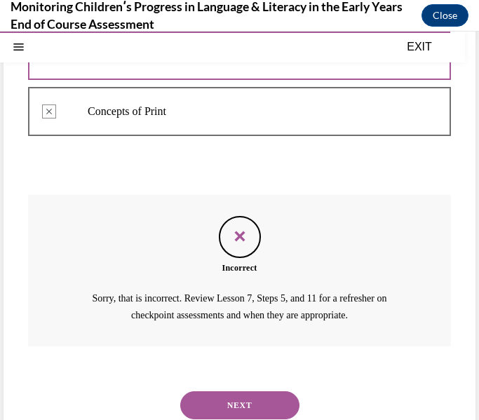
click at [239, 397] on button "NEXT" at bounding box center [239, 406] width 119 height 28
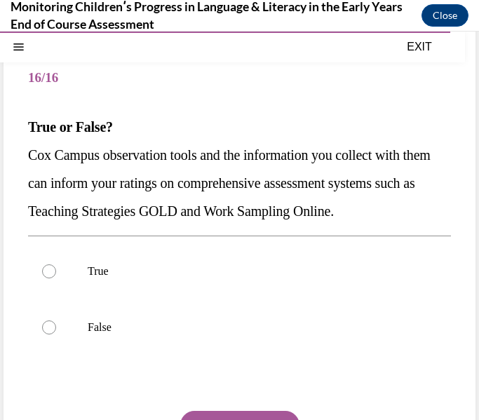
scroll to position [93, 0]
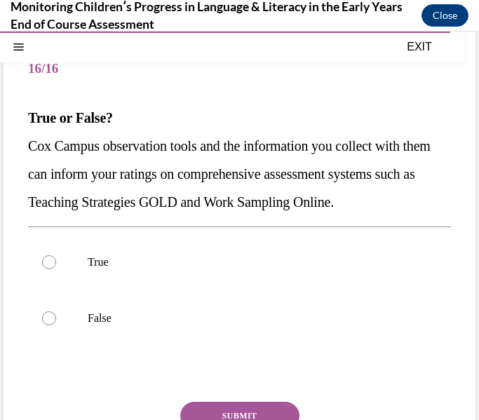
click at [155, 294] on label "False" at bounding box center [239, 319] width 423 height 56
click at [56, 312] on input "False" at bounding box center [49, 319] width 14 height 14
radio input "true"
click at [208, 404] on button "SUBMIT" at bounding box center [239, 416] width 119 height 28
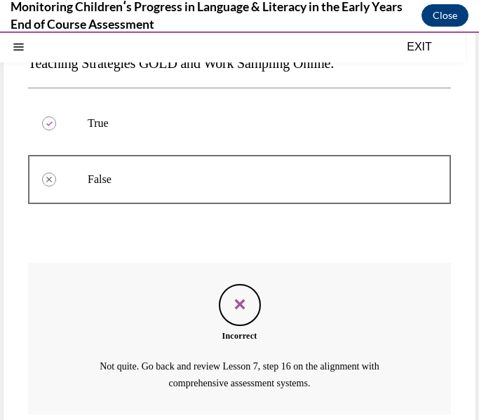
scroll to position [335, 0]
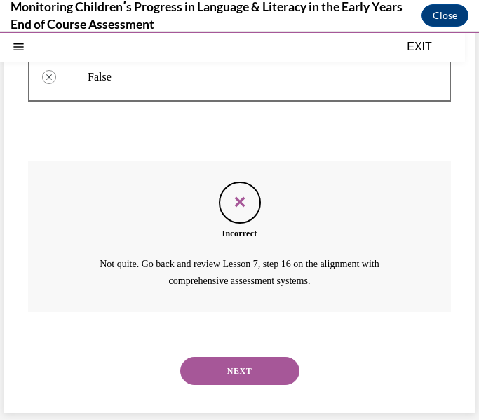
click at [244, 370] on button "NEXT" at bounding box center [239, 371] width 119 height 28
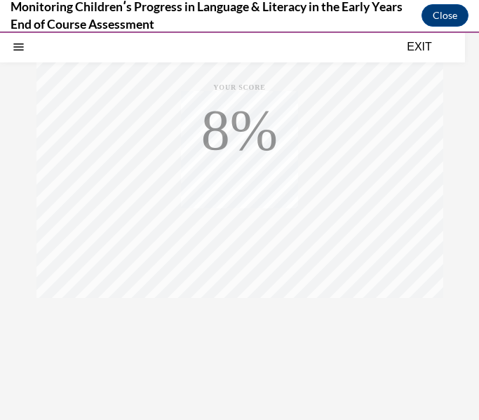
scroll to position [275, 0]
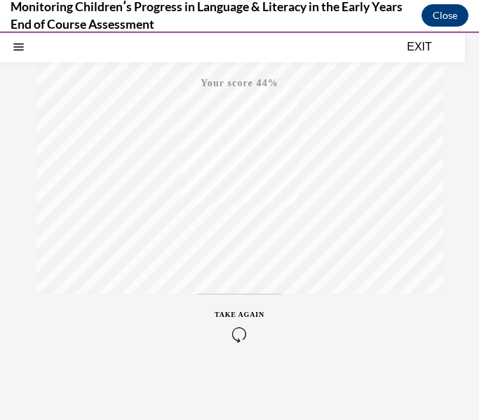
click at [239, 318] on div "TAKE AGAIN" at bounding box center [240, 325] width 50 height 33
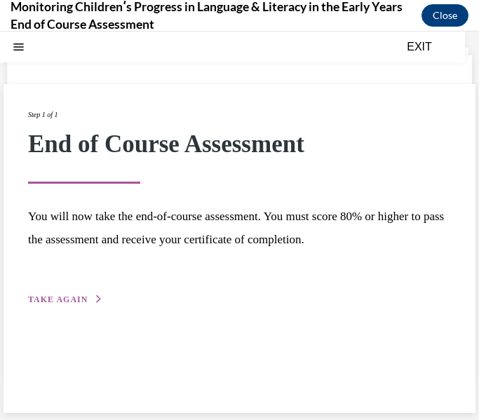
scroll to position [44, 0]
click at [81, 298] on span "TAKE AGAIN" at bounding box center [58, 300] width 60 height 10
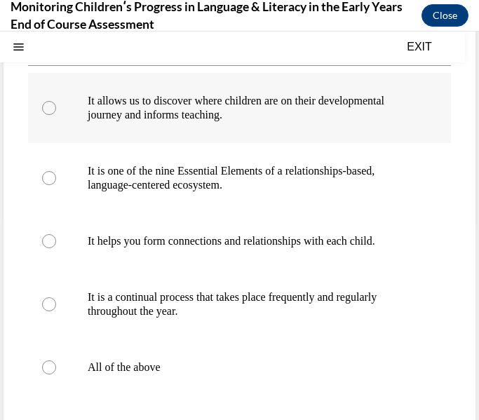
scroll to position [200, 0]
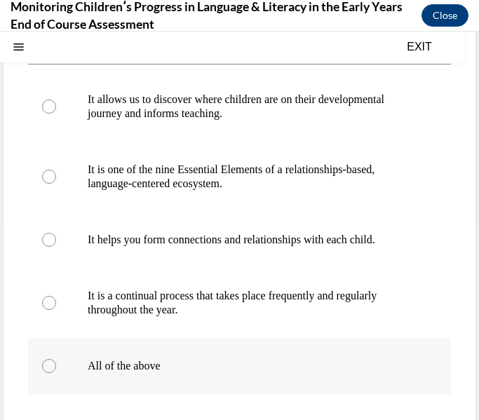
click at [103, 355] on label "All of the above" at bounding box center [239, 366] width 423 height 56
click at [56, 359] on input "All of the above" at bounding box center [49, 366] width 14 height 14
radio input "true"
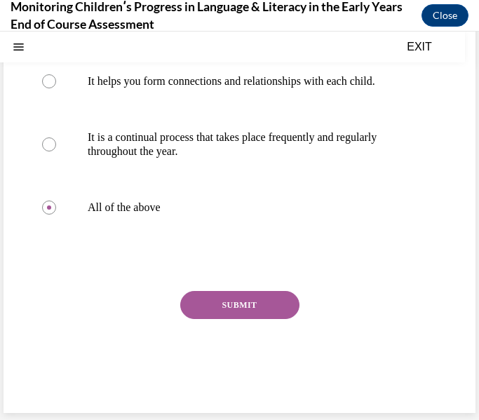
click at [236, 303] on button "SUBMIT" at bounding box center [239, 305] width 119 height 28
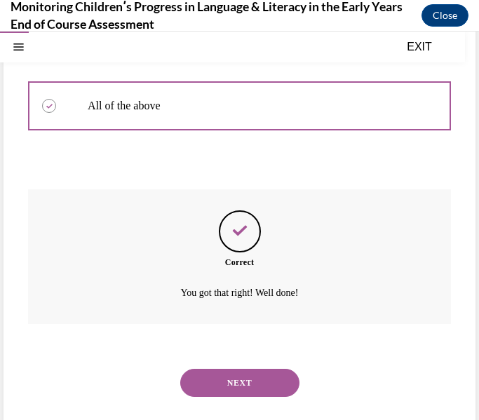
scroll to position [472, 0]
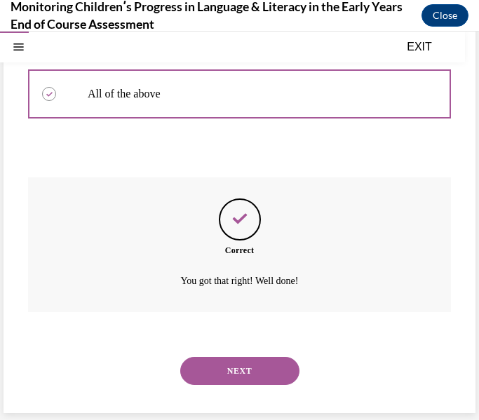
click at [241, 370] on button "NEXT" at bounding box center [239, 371] width 119 height 28
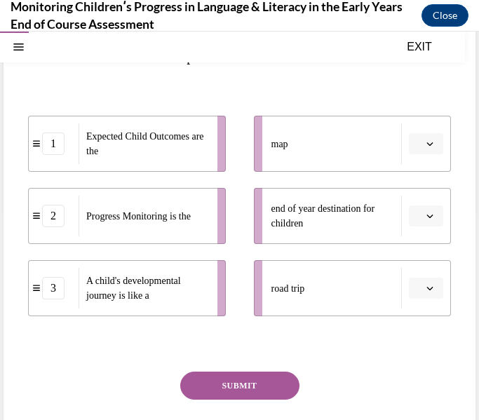
scroll to position [215, 0]
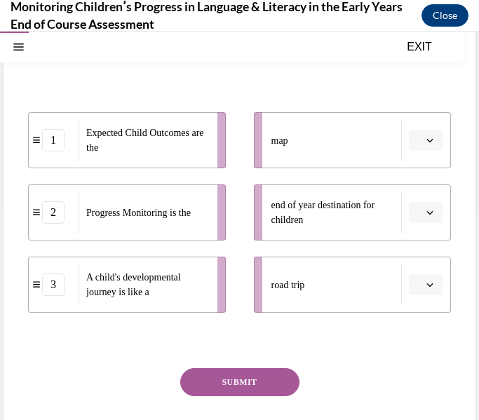
click at [425, 146] on button "button" at bounding box center [426, 140] width 34 height 21
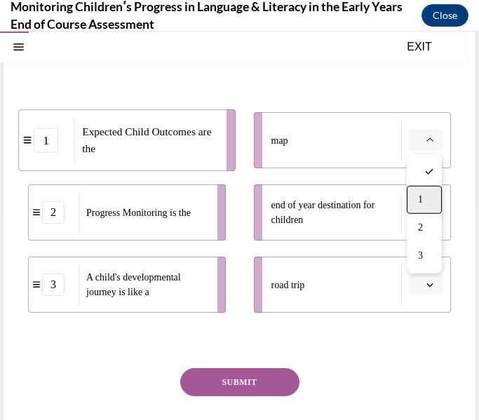
click at [413, 194] on div "1" at bounding box center [424, 200] width 35 height 28
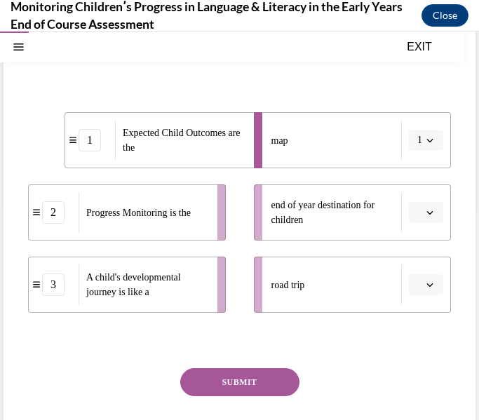
click at [429, 213] on icon "button" at bounding box center [430, 212] width 7 height 7
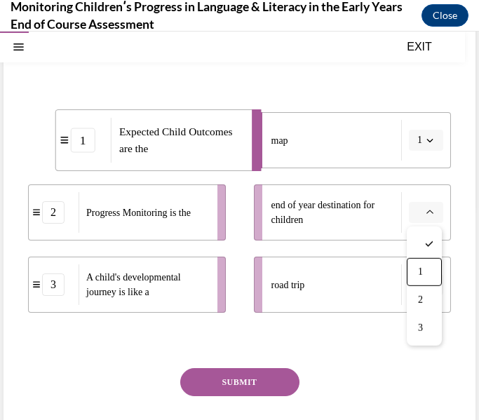
click at [357, 283] on div "road trip" at bounding box center [337, 285] width 131 height 41
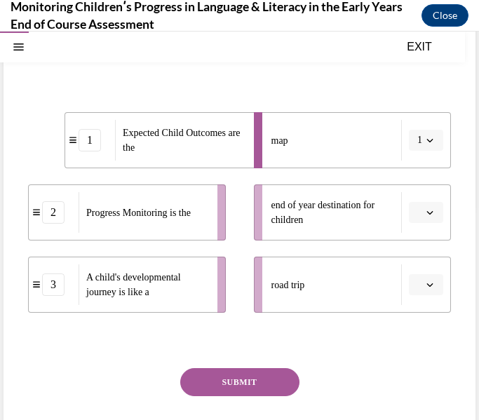
click at [430, 290] on button "button" at bounding box center [426, 284] width 34 height 21
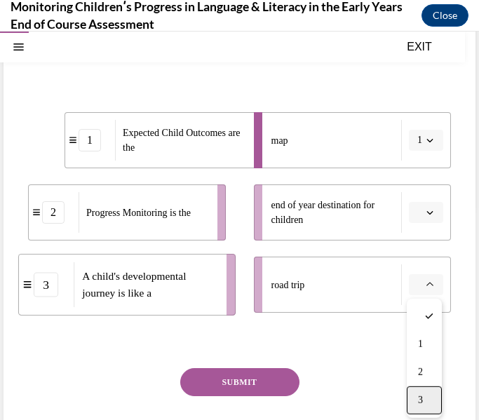
click at [422, 390] on div "3" at bounding box center [424, 401] width 35 height 28
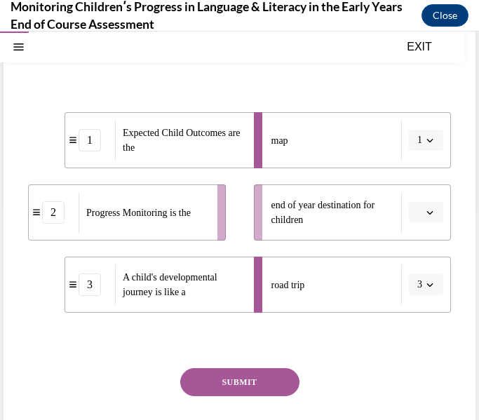
click at [424, 208] on button "button" at bounding box center [426, 212] width 34 height 21
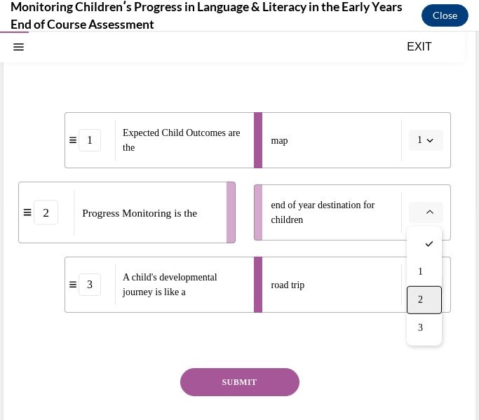
click at [418, 288] on div "2" at bounding box center [424, 300] width 35 height 28
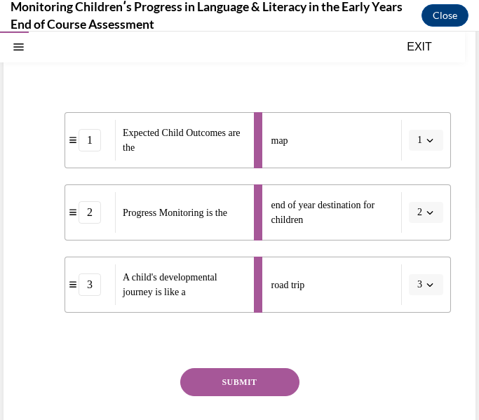
click at [270, 373] on button "SUBMIT" at bounding box center [239, 382] width 119 height 28
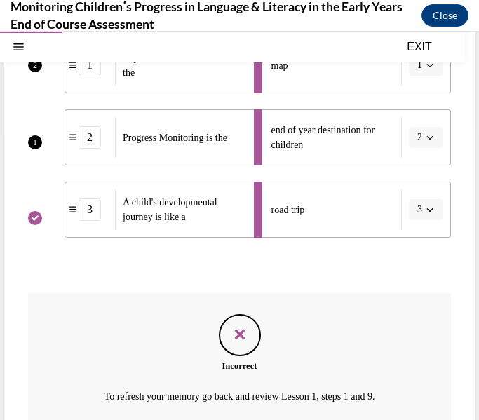
scroll to position [375, 0]
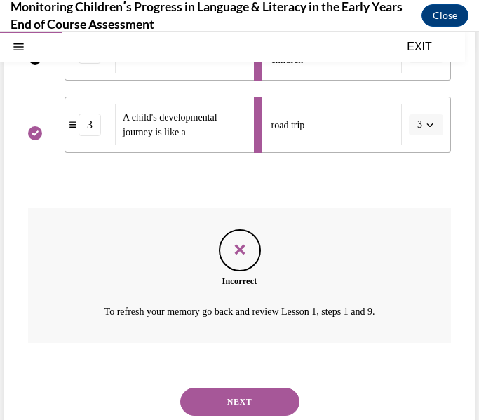
click at [265, 398] on button "NEXT" at bounding box center [239, 402] width 119 height 28
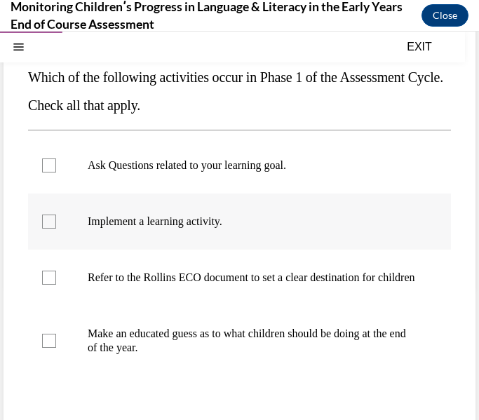
scroll to position [145, 0]
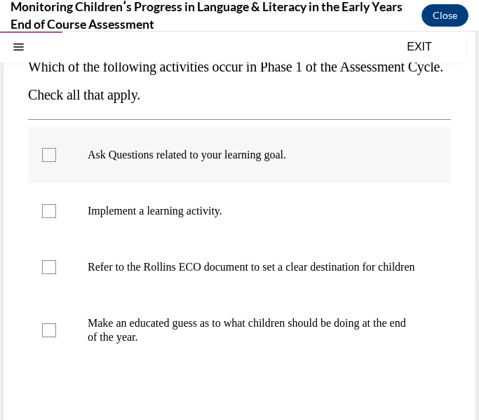
click at [161, 158] on p "Ask Questions related to your learning goal." at bounding box center [252, 155] width 328 height 14
click at [56, 158] on input "Ask Questions related to your learning goal." at bounding box center [49, 155] width 14 height 14
checkbox input "true"
click at [161, 274] on p "Refer to the Rollins ECO document to set a clear destination for children" at bounding box center [252, 267] width 328 height 14
click at [56, 274] on input "Refer to the Rollins ECO document to set a clear destination for children" at bounding box center [49, 267] width 14 height 14
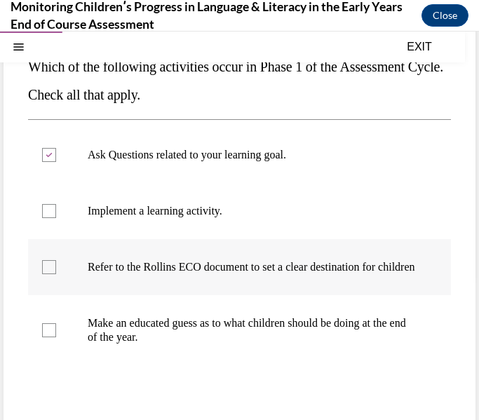
checkbox input "true"
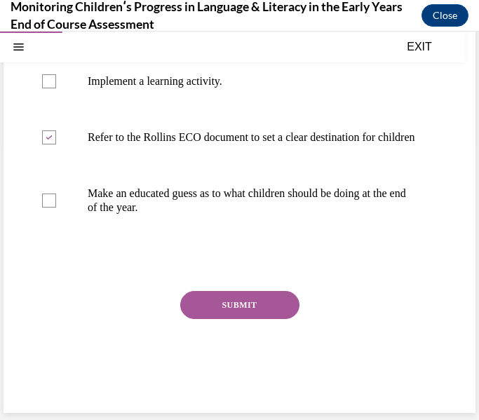
click at [245, 303] on button "SUBMIT" at bounding box center [239, 305] width 119 height 28
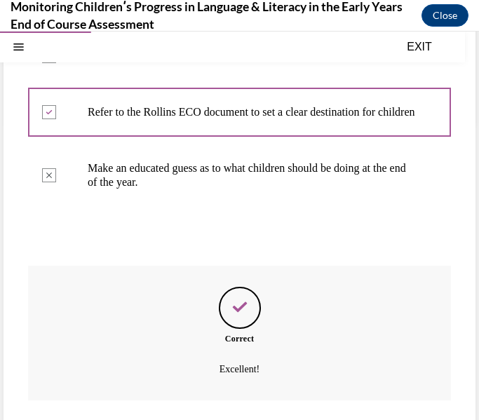
scroll to position [402, 0]
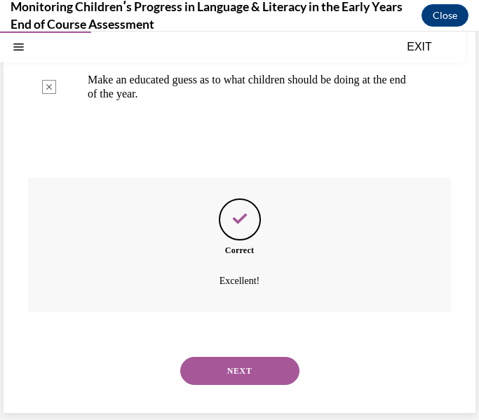
click at [235, 373] on button "NEXT" at bounding box center [239, 371] width 119 height 28
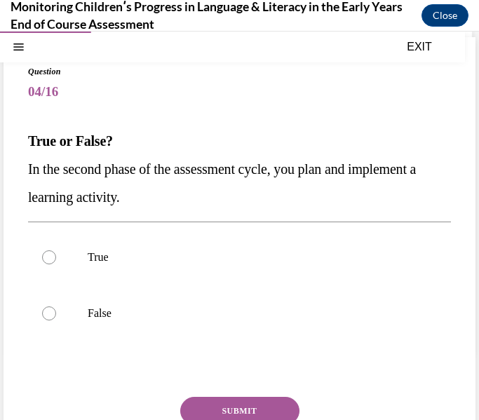
scroll to position [75, 0]
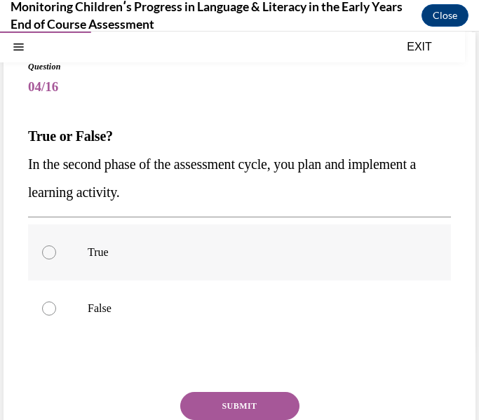
click at [259, 269] on label "True" at bounding box center [239, 253] width 423 height 56
click at [56, 260] on input "True" at bounding box center [49, 253] width 14 height 14
radio input "true"
click at [229, 394] on button "SUBMIT" at bounding box center [239, 406] width 119 height 28
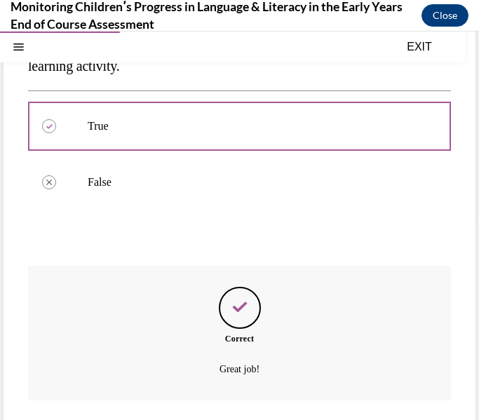
scroll to position [290, 0]
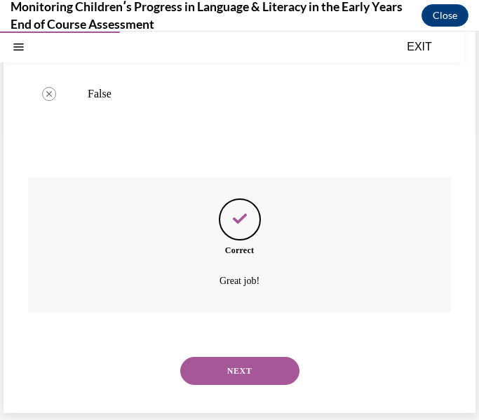
click at [245, 373] on button "NEXT" at bounding box center [239, 371] width 119 height 28
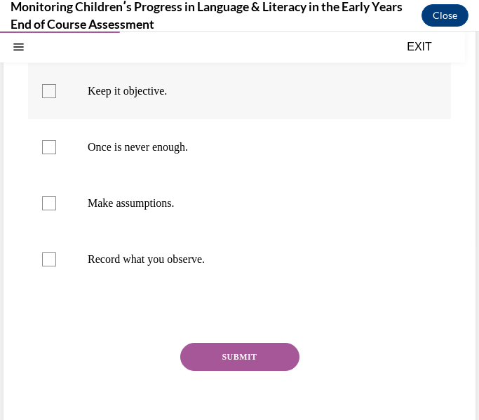
scroll to position [180, 0]
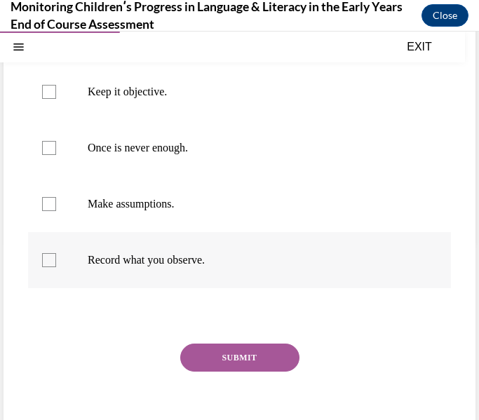
click at [255, 239] on label "Record what you observe." at bounding box center [239, 260] width 423 height 56
click at [56, 253] on input "Record what you observe." at bounding box center [49, 260] width 14 height 14
checkbox input "true"
click at [245, 153] on p "Once is never enough." at bounding box center [252, 148] width 328 height 14
click at [56, 153] on input "Once is never enough." at bounding box center [49, 148] width 14 height 14
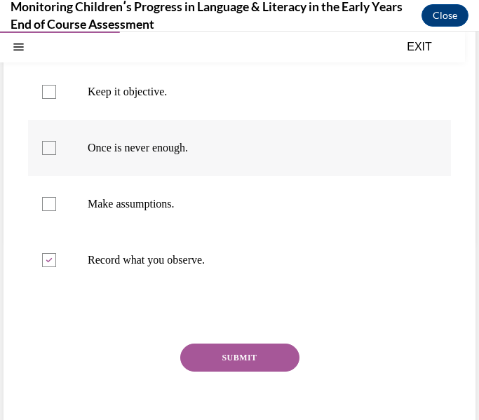
checkbox input "true"
click at [242, 118] on label "Keep it objective." at bounding box center [239, 92] width 423 height 56
click at [56, 99] on input "Keep it objective." at bounding box center [49, 92] width 14 height 14
checkbox input "true"
click at [243, 353] on button "SUBMIT" at bounding box center [239, 358] width 119 height 28
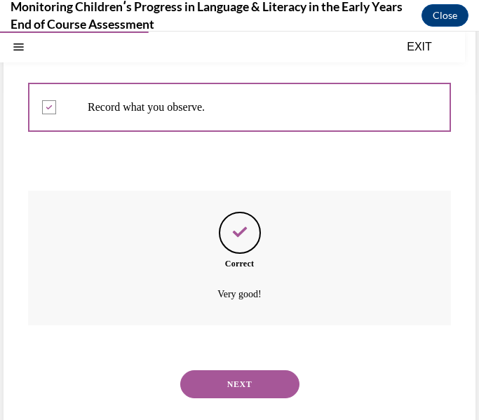
scroll to position [346, 0]
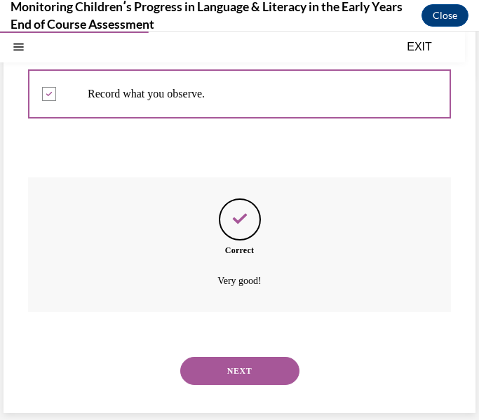
click at [257, 367] on button "NEXT" at bounding box center [239, 371] width 119 height 28
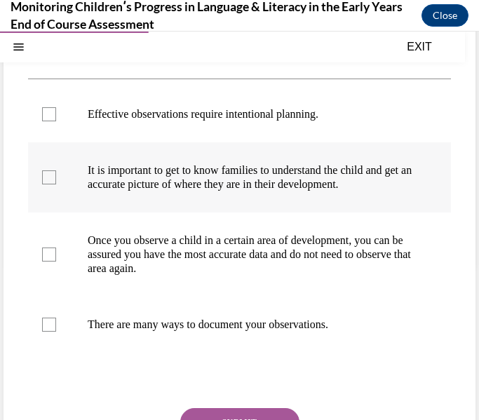
scroll to position [159, 0]
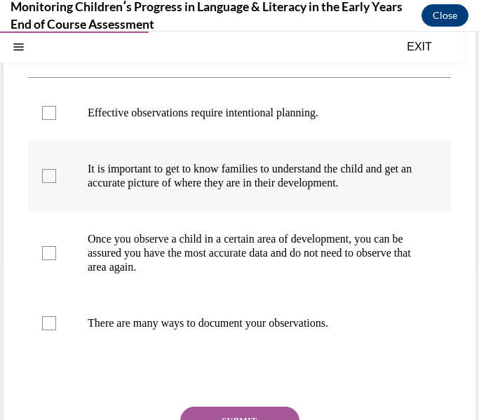
click at [278, 307] on label "There are many ways to document your observations." at bounding box center [239, 323] width 423 height 56
click at [56, 316] on input "There are many ways to document your observations." at bounding box center [49, 323] width 14 height 14
checkbox input "true"
click at [249, 207] on label "It is important to get to know families to understand the child and get an accu…" at bounding box center [239, 176] width 423 height 70
click at [56, 183] on input "It is important to get to know families to understand the child and get an accu…" at bounding box center [49, 176] width 14 height 14
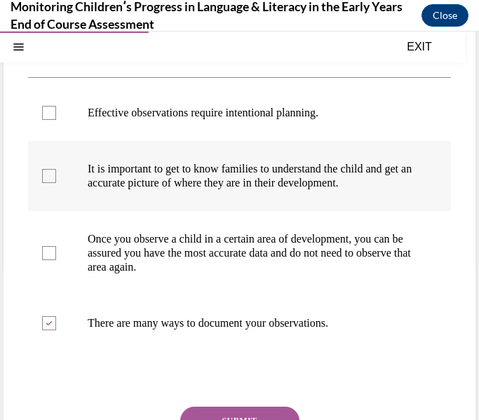
checkbox input "true"
click at [253, 136] on label "Effective observations require intentional planning." at bounding box center [239, 113] width 423 height 56
click at [56, 120] on input "Effective observations require intentional planning." at bounding box center [49, 113] width 14 height 14
checkbox input "true"
click at [233, 407] on button "SUBMIT" at bounding box center [239, 421] width 119 height 28
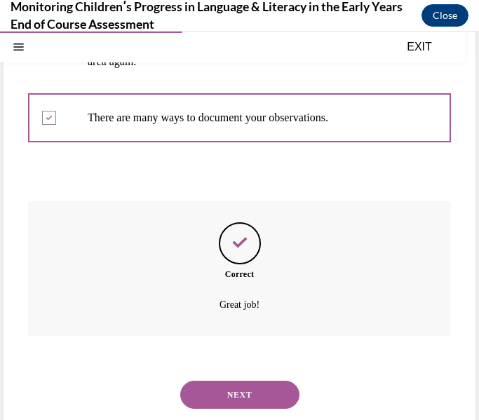
scroll to position [388, 0]
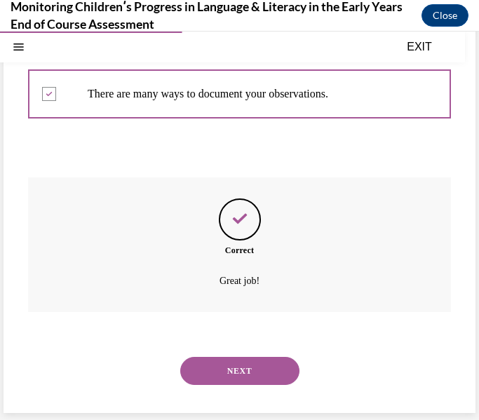
click at [229, 364] on button "NEXT" at bounding box center [239, 371] width 119 height 28
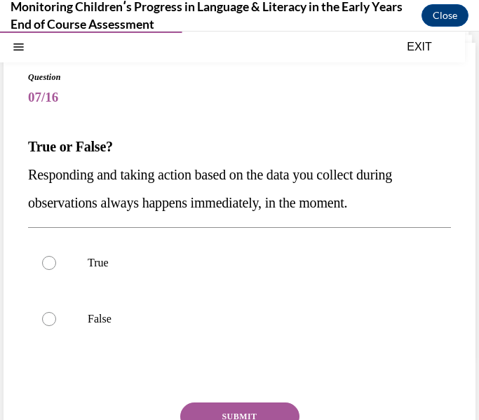
scroll to position [68, 0]
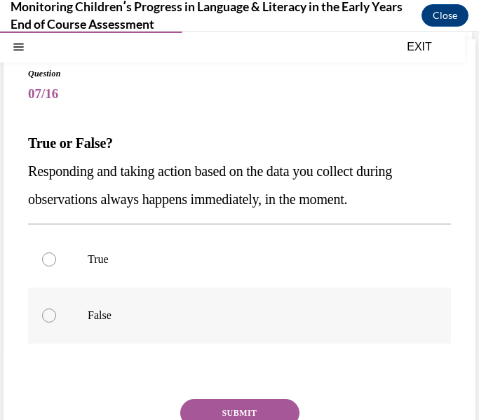
click at [84, 322] on label "False" at bounding box center [239, 316] width 423 height 56
click at [56, 322] on input "False" at bounding box center [49, 316] width 14 height 14
radio input "true"
click at [207, 409] on button "SUBMIT" at bounding box center [239, 413] width 119 height 28
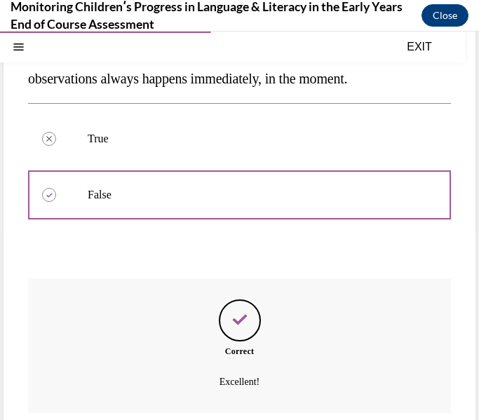
scroll to position [290, 0]
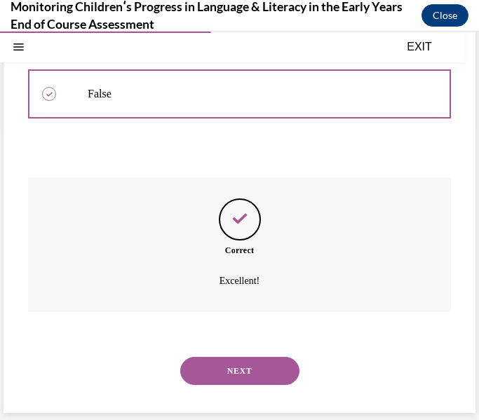
click at [237, 383] on button "NEXT" at bounding box center [239, 371] width 119 height 28
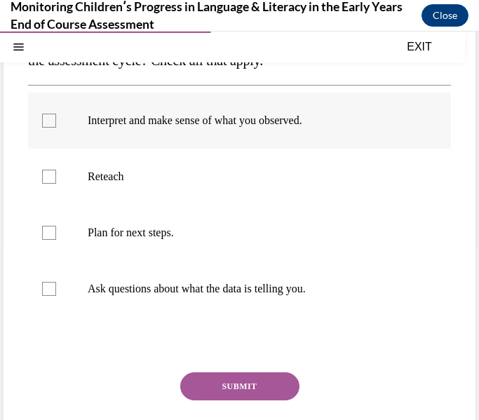
scroll to position [187, 0]
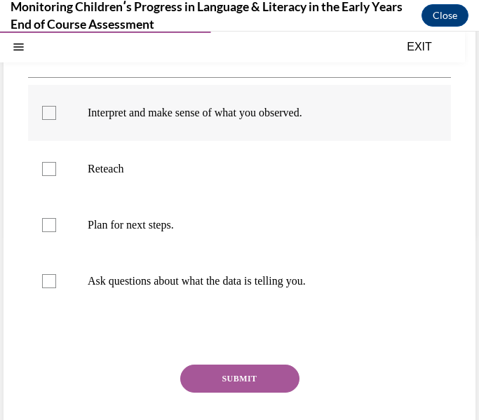
click at [278, 280] on p "Ask questions about what the data is telling you." at bounding box center [252, 281] width 328 height 14
click at [56, 280] on input "Ask questions about what the data is telling you." at bounding box center [49, 281] width 14 height 14
checkbox input "true"
click at [300, 106] on p "Interpret and make sense of what you observed." at bounding box center [252, 113] width 328 height 14
click at [56, 106] on input "Interpret and make sense of what you observed." at bounding box center [49, 113] width 14 height 14
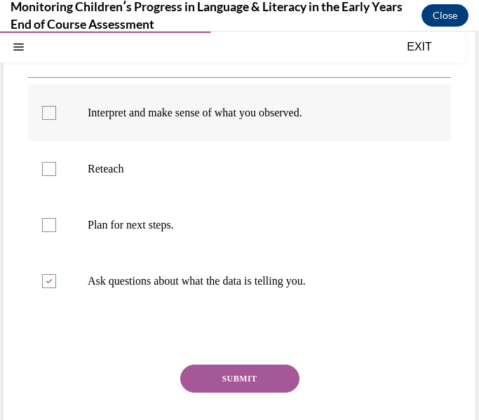
checkbox input "true"
click at [269, 365] on button "SUBMIT" at bounding box center [239, 379] width 119 height 28
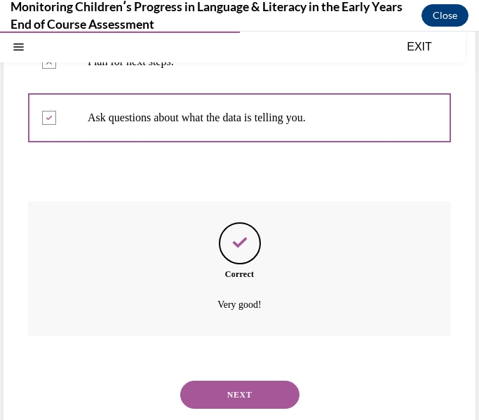
scroll to position [374, 0]
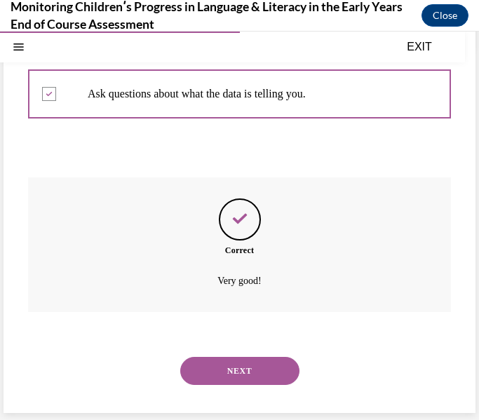
click at [262, 372] on button "NEXT" at bounding box center [239, 371] width 119 height 28
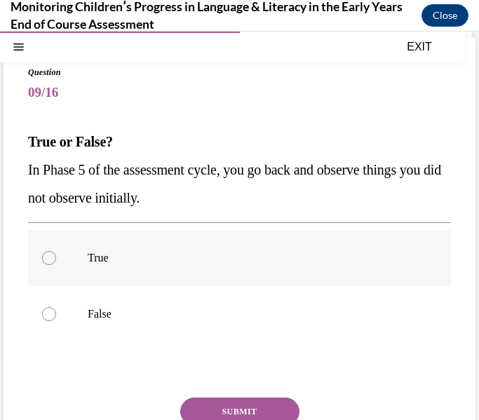
scroll to position [80, 0]
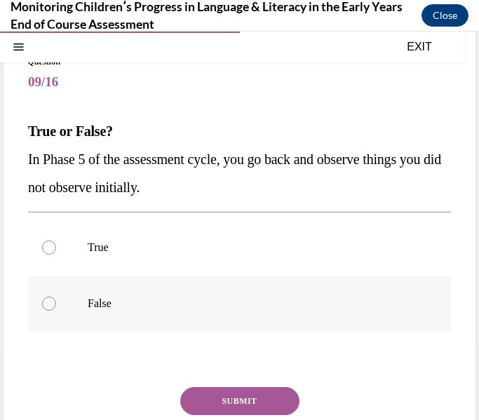
click at [296, 306] on p "False" at bounding box center [252, 304] width 328 height 14
click at [56, 306] on input "False" at bounding box center [49, 304] width 14 height 14
radio input "true"
click at [256, 389] on button "SUBMIT" at bounding box center [239, 401] width 119 height 28
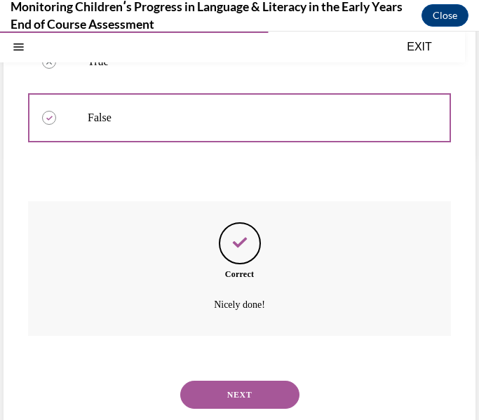
scroll to position [290, 0]
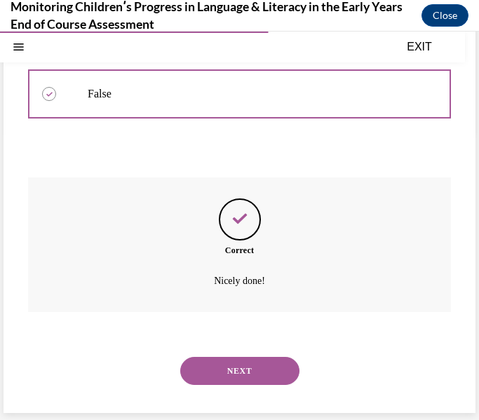
click at [274, 366] on button "NEXT" at bounding box center [239, 371] width 119 height 28
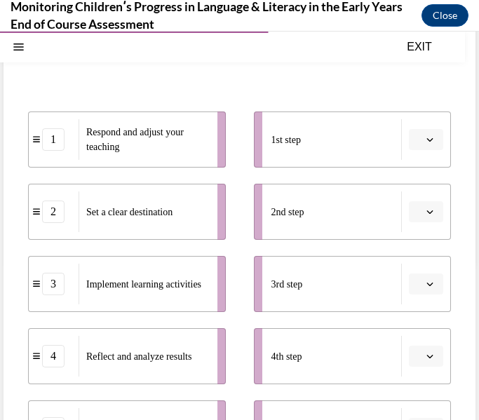
scroll to position [183, 0]
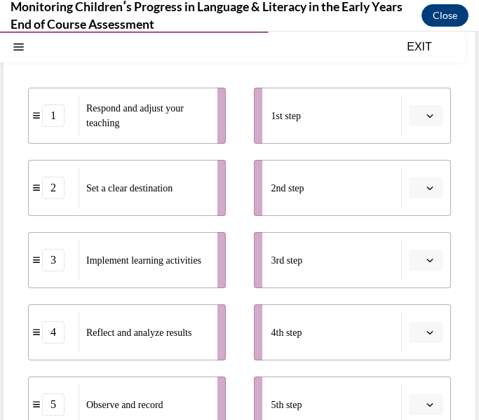
click at [425, 115] on span "button" at bounding box center [430, 116] width 10 height 10
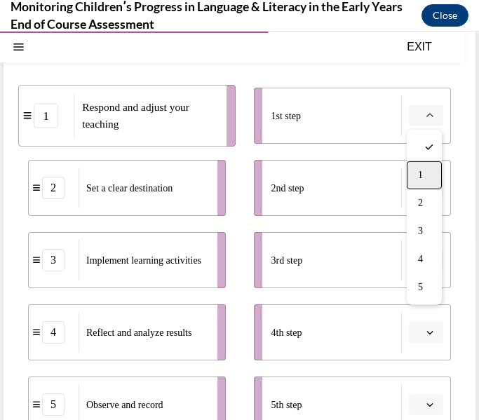
click at [421, 174] on span "1" at bounding box center [420, 175] width 5 height 11
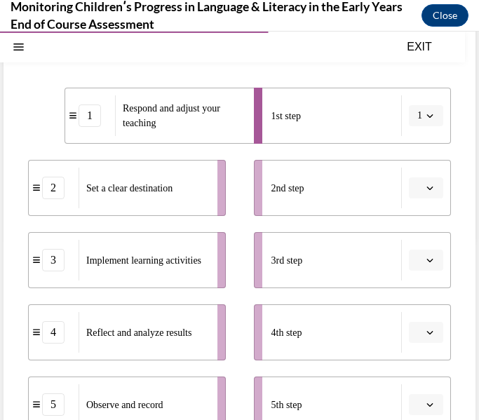
click at [426, 182] on button "button" at bounding box center [426, 188] width 34 height 21
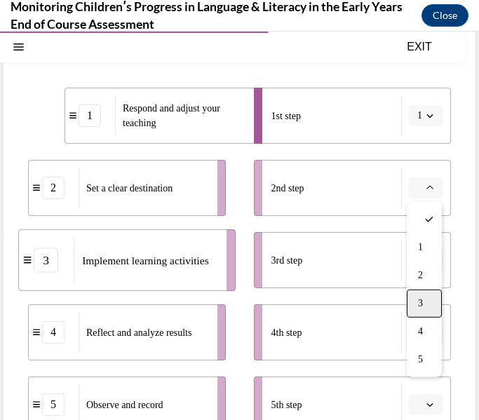
click at [419, 294] on div "3" at bounding box center [424, 304] width 35 height 28
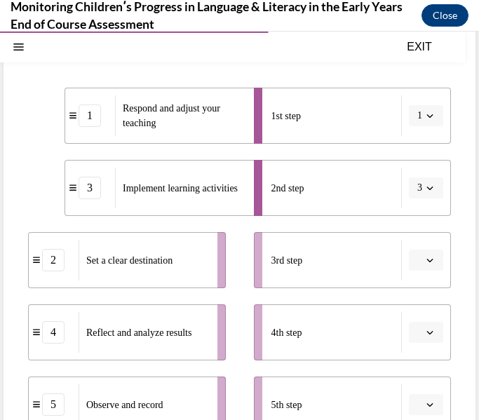
click at [431, 273] on li "3rd step" at bounding box center [353, 260] width 198 height 56
click at [430, 269] on button "button" at bounding box center [426, 260] width 34 height 21
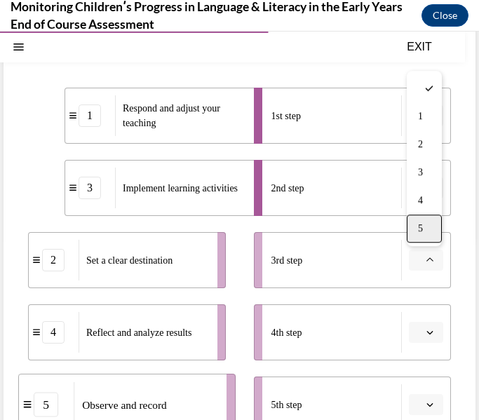
click at [426, 234] on div "5" at bounding box center [424, 229] width 35 height 28
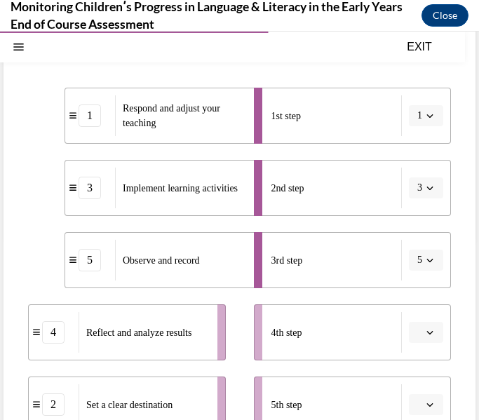
click at [433, 332] on span "button" at bounding box center [430, 333] width 10 height 10
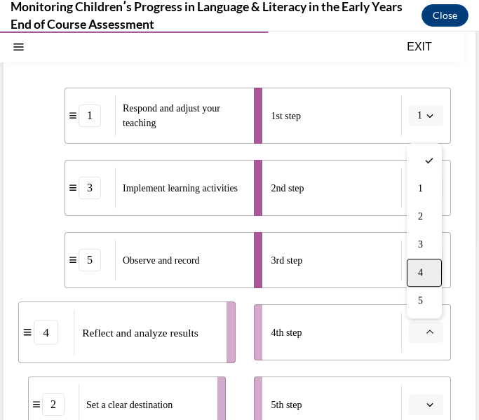
click at [429, 264] on div "4" at bounding box center [424, 273] width 35 height 28
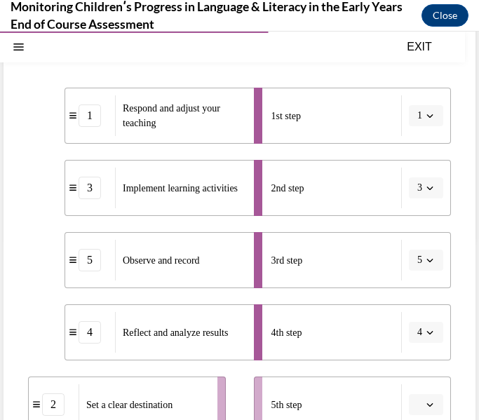
click at [429, 403] on icon "button" at bounding box center [430, 404] width 7 height 7
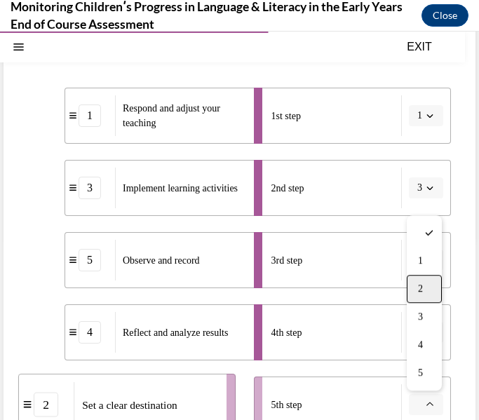
click at [429, 288] on div "2" at bounding box center [424, 289] width 35 height 28
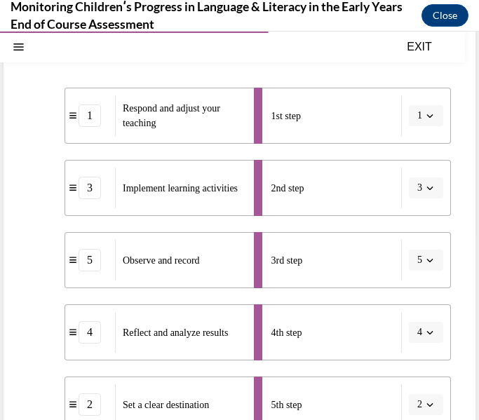
scroll to position [380, 0]
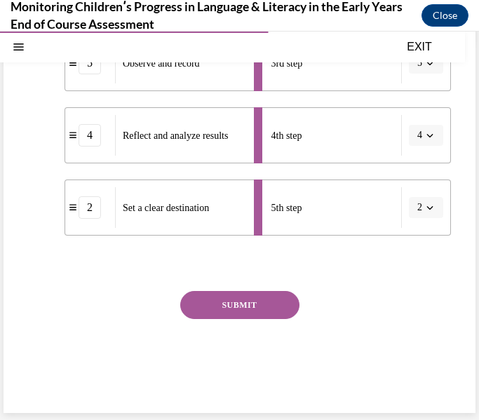
click at [229, 311] on button "SUBMIT" at bounding box center [239, 305] width 119 height 28
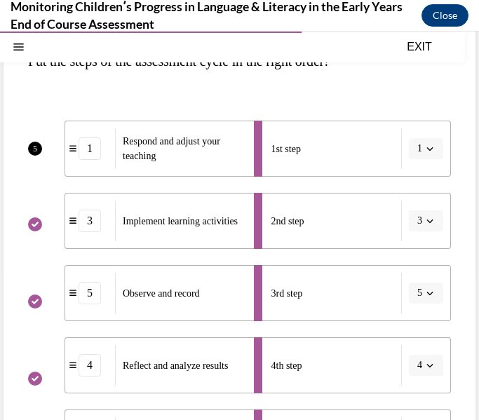
scroll to position [511, 0]
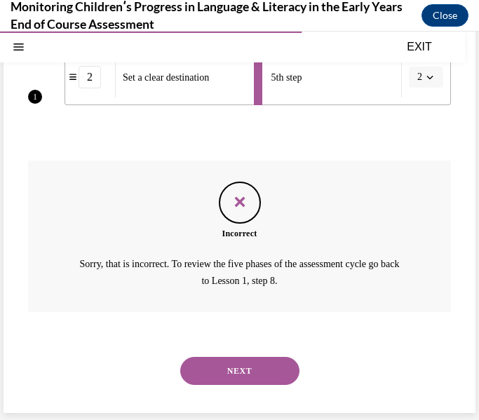
click at [219, 373] on button "NEXT" at bounding box center [239, 371] width 119 height 28
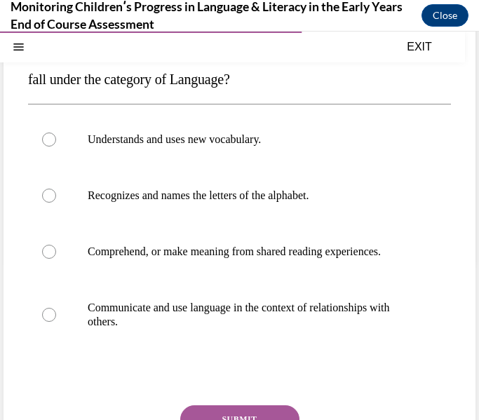
scroll to position [161, 0]
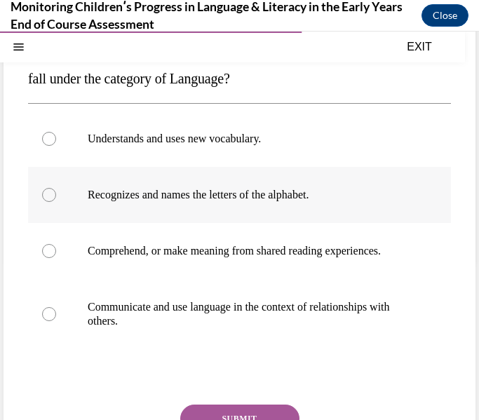
click at [273, 203] on label "Recognizes and names the letters of the alphabet." at bounding box center [239, 195] width 423 height 56
click at [56, 202] on input "Recognizes and names the letters of the alphabet." at bounding box center [49, 195] width 14 height 14
radio input "true"
click at [255, 410] on button "SUBMIT" at bounding box center [239, 419] width 119 height 28
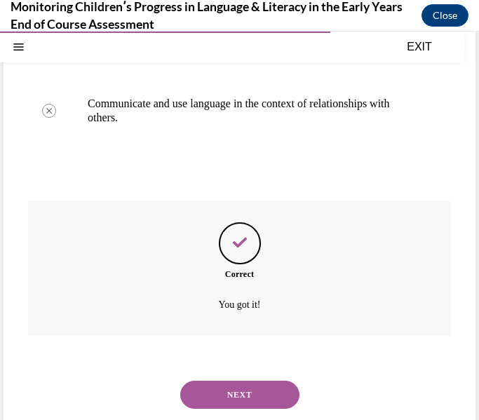
scroll to position [388, 0]
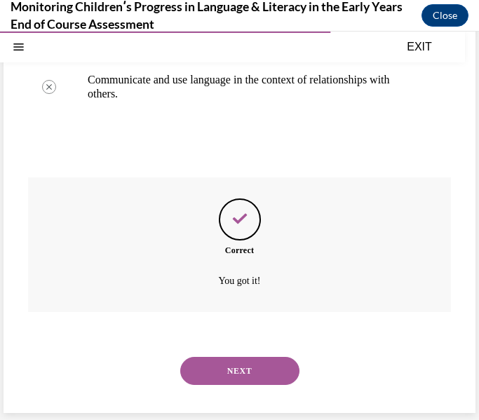
click at [267, 368] on button "NEXT" at bounding box center [239, 371] width 119 height 28
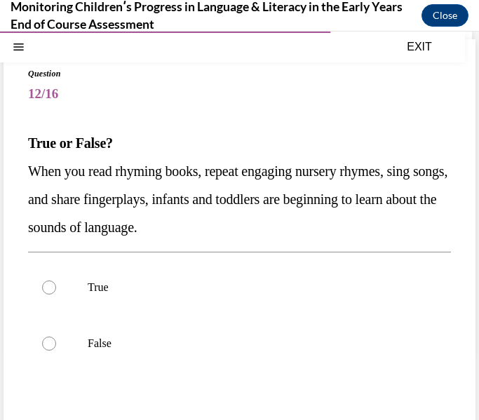
scroll to position [72, 0]
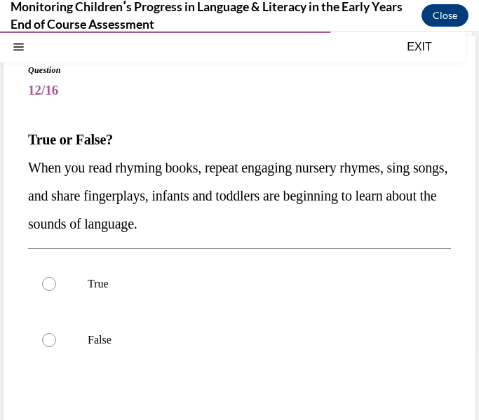
click at [286, 293] on label "True" at bounding box center [239, 284] width 423 height 56
click at [56, 291] on input "True" at bounding box center [49, 284] width 14 height 14
radio input "true"
click at [286, 293] on label "True" at bounding box center [239, 284] width 423 height 56
click at [56, 291] on input "True" at bounding box center [49, 284] width 14 height 14
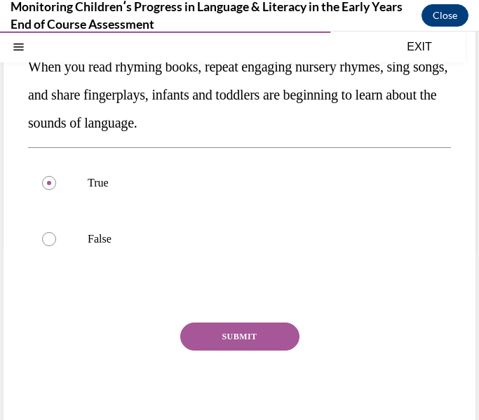
click at [267, 334] on button "SUBMIT" at bounding box center [239, 337] width 119 height 28
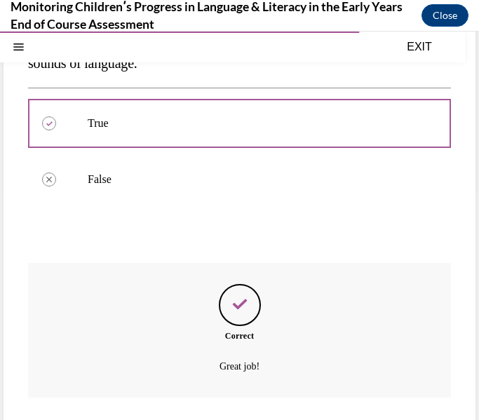
scroll to position [318, 0]
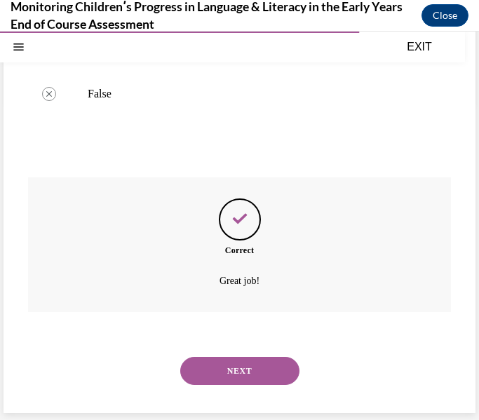
click at [260, 364] on button "NEXT" at bounding box center [239, 371] width 119 height 28
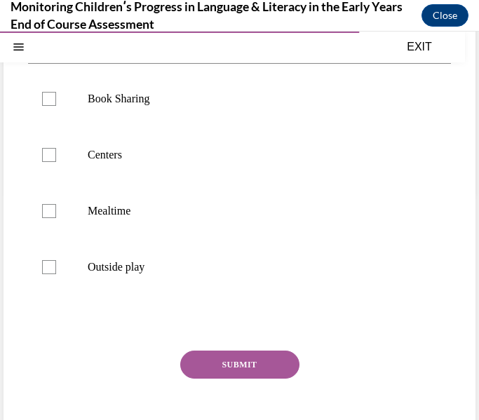
scroll to position [233, 0]
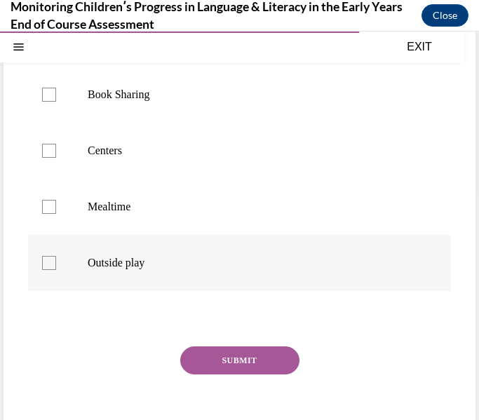
click at [291, 267] on p "Outside play" at bounding box center [252, 263] width 328 height 14
click at [56, 267] on input "Outside play" at bounding box center [49, 263] width 14 height 14
checkbox input "true"
click at [293, 219] on label "Mealtime" at bounding box center [239, 207] width 423 height 56
click at [56, 214] on input "Mealtime" at bounding box center [49, 207] width 14 height 14
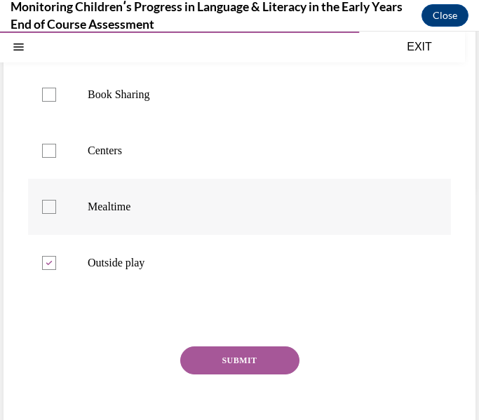
checkbox input "true"
click at [279, 173] on label "Centers" at bounding box center [239, 151] width 423 height 56
click at [56, 158] on input "Centers" at bounding box center [49, 151] width 14 height 14
click at [279, 173] on label "Centers" at bounding box center [239, 151] width 423 height 56
click at [56, 158] on input "Centers" at bounding box center [49, 151] width 14 height 14
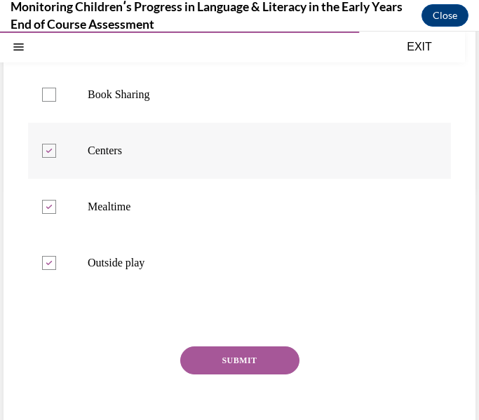
checkbox input "false"
click at [279, 121] on label "Book Sharing" at bounding box center [239, 95] width 423 height 56
click at [56, 102] on input "Book Sharing" at bounding box center [49, 95] width 14 height 14
checkbox input "true"
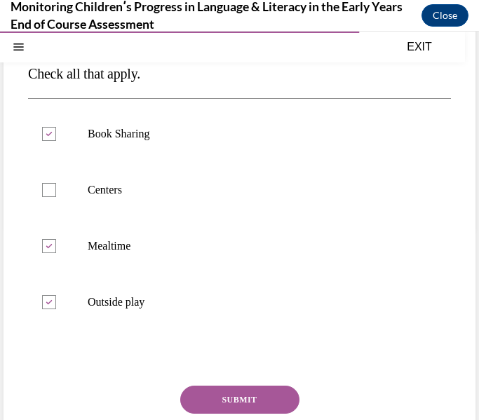
scroll to position [197, 0]
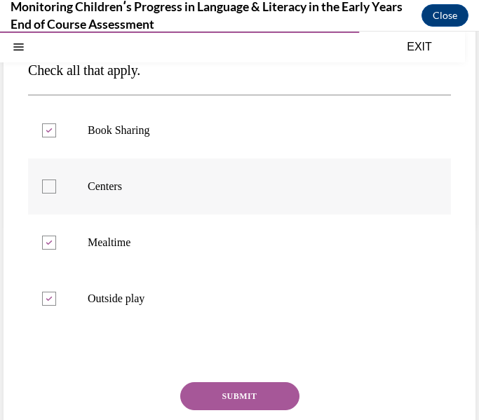
click at [192, 198] on label "Centers" at bounding box center [239, 187] width 423 height 56
click at [56, 194] on input "Centers" at bounding box center [49, 187] width 14 height 14
checkbox input "true"
click at [204, 388] on button "SUBMIT" at bounding box center [239, 396] width 119 height 28
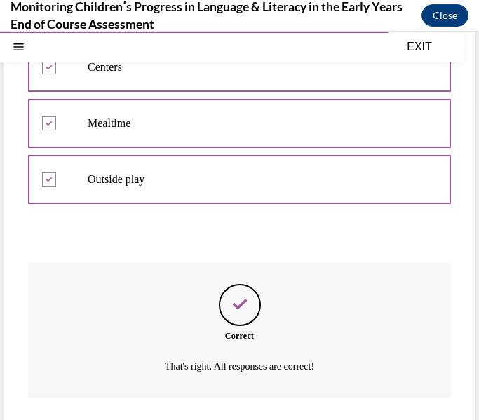
scroll to position [402, 0]
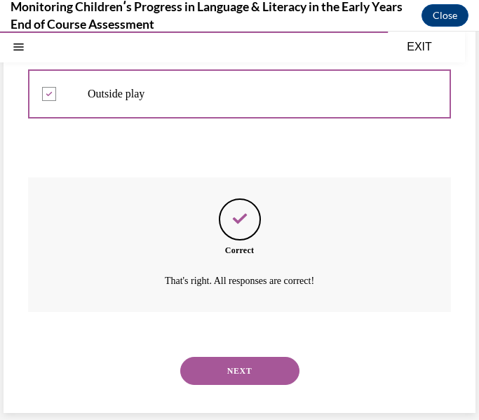
click at [220, 369] on button "NEXT" at bounding box center [239, 371] width 119 height 28
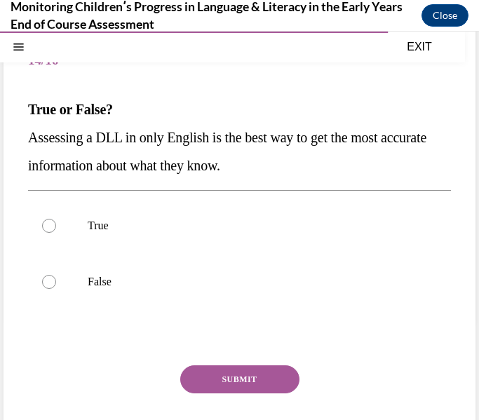
scroll to position [126, 0]
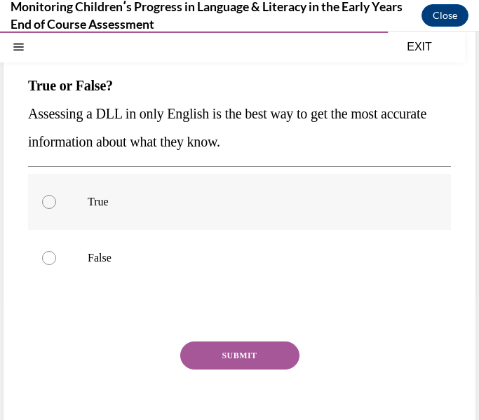
click at [236, 213] on label "True" at bounding box center [239, 202] width 423 height 56
click at [56, 209] on input "True" at bounding box center [49, 202] width 14 height 14
radio input "true"
click at [216, 263] on p "False" at bounding box center [252, 258] width 328 height 14
click at [56, 263] on input "False" at bounding box center [49, 258] width 14 height 14
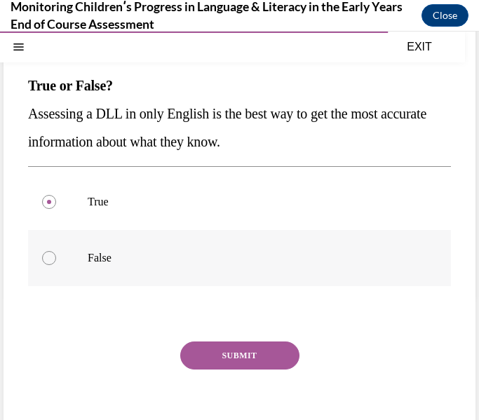
radio input "true"
click at [213, 356] on button "SUBMIT" at bounding box center [239, 356] width 119 height 28
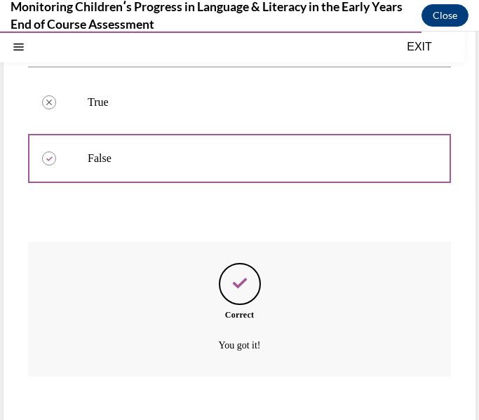
scroll to position [290, 0]
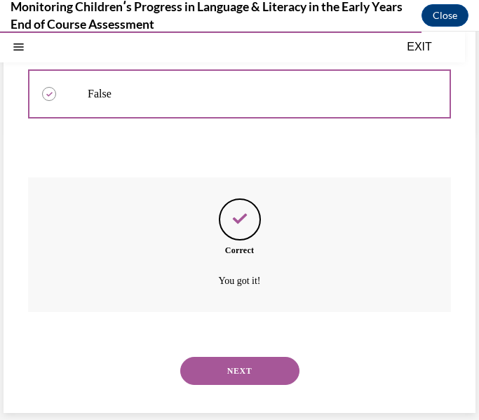
click at [228, 360] on button "NEXT" at bounding box center [239, 371] width 119 height 28
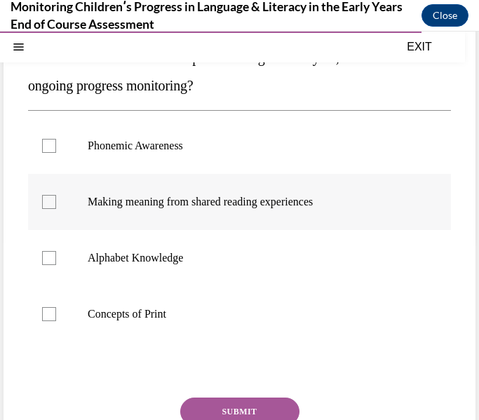
scroll to position [184, 0]
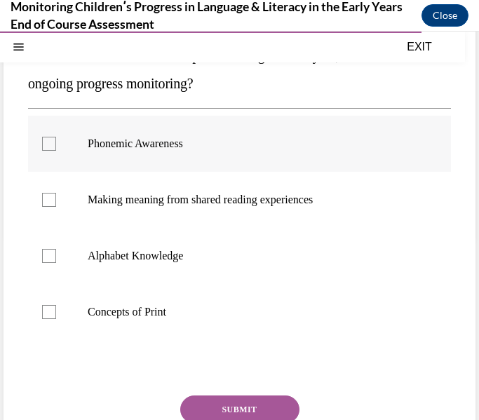
click at [271, 155] on label "Phonemic Awareness" at bounding box center [239, 144] width 423 height 56
click at [56, 151] on input "Phonemic Awareness" at bounding box center [49, 144] width 14 height 14
checkbox input "true"
click at [222, 247] on label "Alphabet Knowledge" at bounding box center [239, 256] width 423 height 56
click at [56, 249] on input "Alphabet Knowledge" at bounding box center [49, 256] width 14 height 14
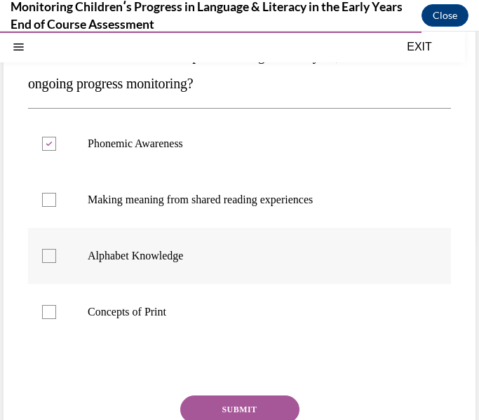
checkbox input "true"
click at [211, 401] on button "SUBMIT" at bounding box center [239, 410] width 119 height 28
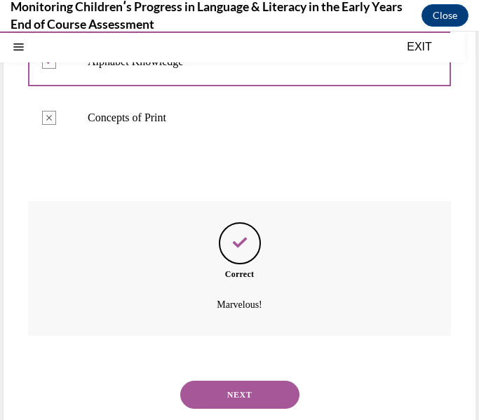
scroll to position [402, 0]
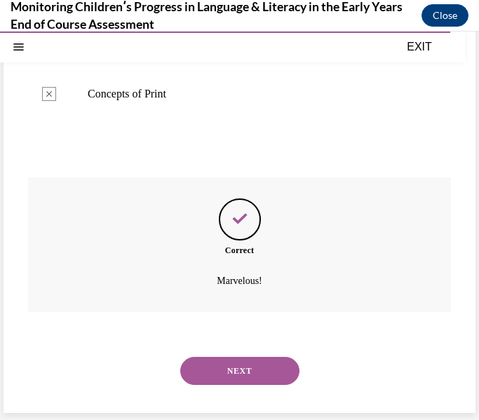
click at [233, 367] on button "NEXT" at bounding box center [239, 371] width 119 height 28
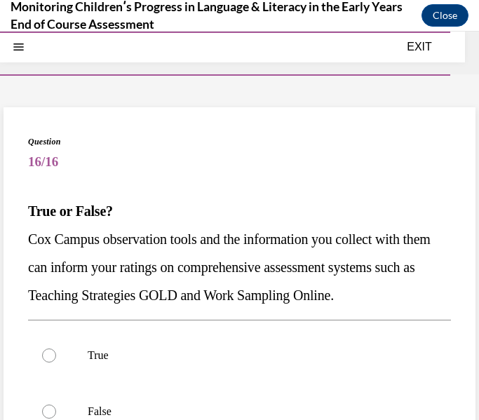
scroll to position [101, 0]
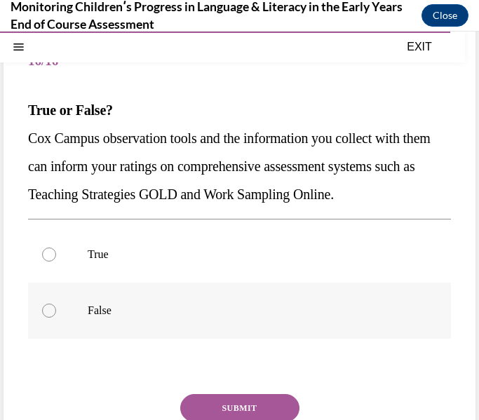
click at [239, 304] on p "False" at bounding box center [252, 311] width 328 height 14
click at [56, 304] on input "False" at bounding box center [49, 311] width 14 height 14
radio input "true"
click at [229, 392] on div "Question 16/16 True or False? Cox Campus observation tools and the information …" at bounding box center [239, 271] width 423 height 475
click at [227, 402] on button "SUBMIT" at bounding box center [239, 408] width 119 height 28
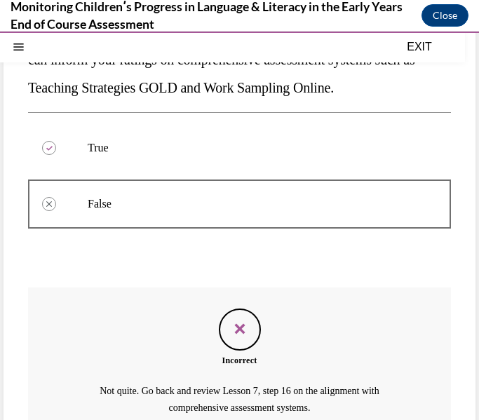
scroll to position [335, 0]
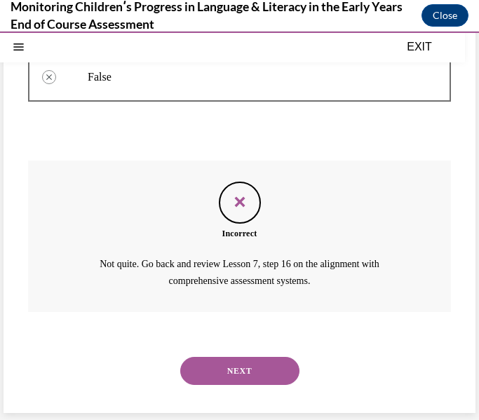
click at [232, 385] on button "NEXT" at bounding box center [239, 371] width 119 height 28
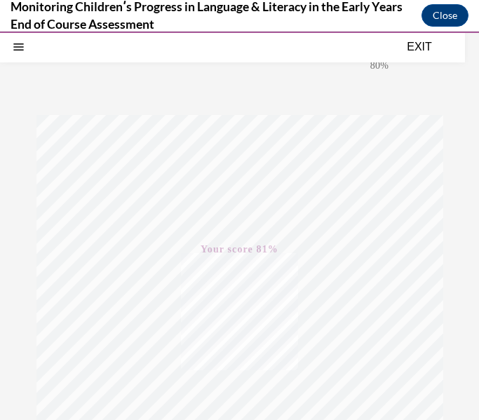
scroll to position [144, 0]
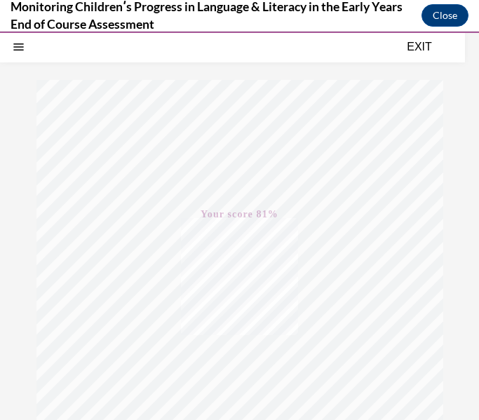
click at [416, 39] on button "EXIT" at bounding box center [420, 47] width 84 height 17
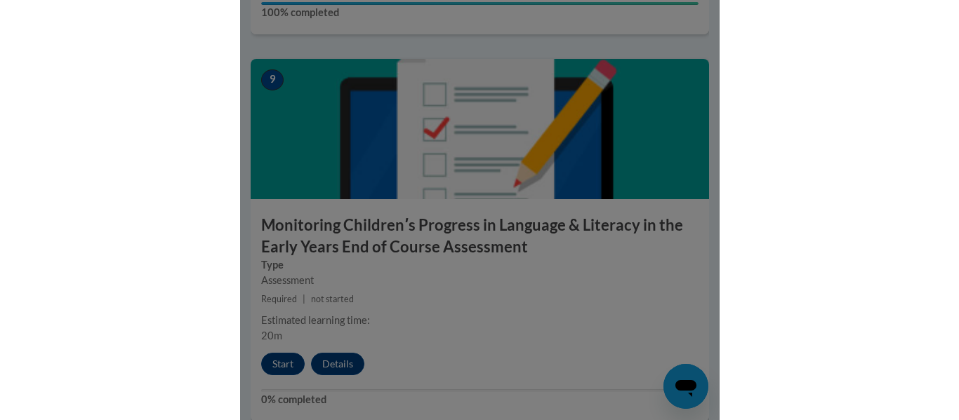
scroll to position [1623, 0]
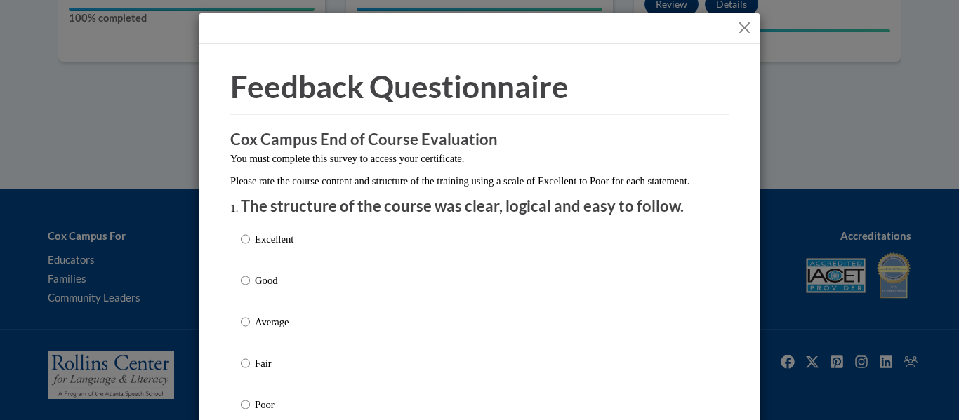
click at [270, 247] on p "Excellent" at bounding box center [274, 239] width 39 height 15
click at [250, 247] on input "Excellent" at bounding box center [245, 239] width 9 height 15
radio input "true"
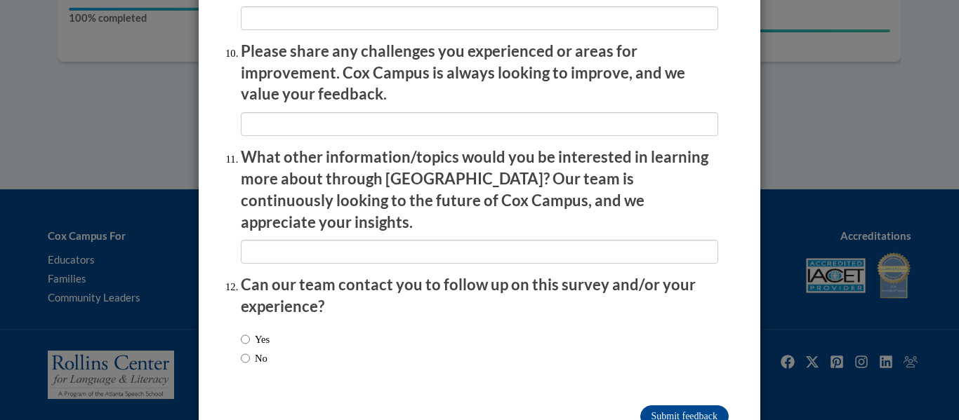
scroll to position [2495, 0]
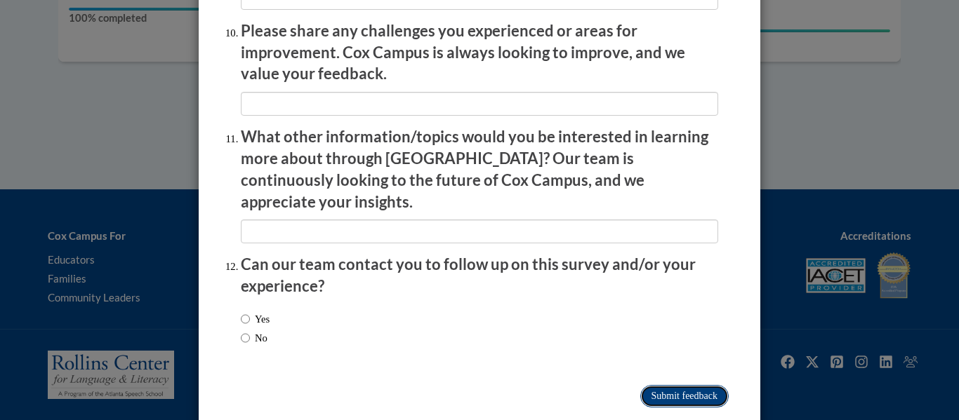
click at [479, 385] on input "Submit feedback" at bounding box center [684, 396] width 88 height 22
click at [479, 385] on input "Submitting" at bounding box center [684, 396] width 88 height 22
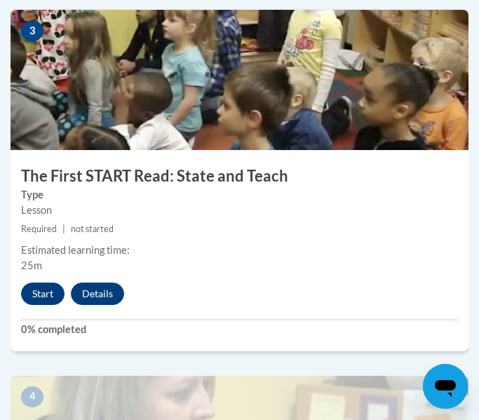
scroll to position [1193, 0]
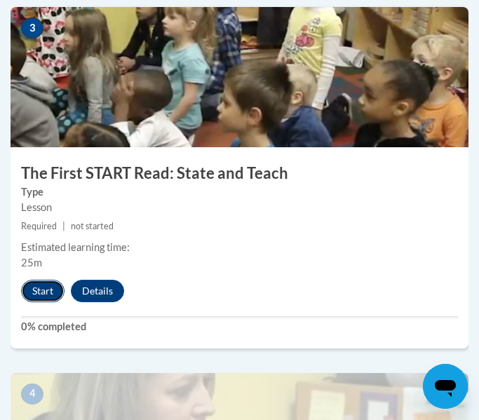
click at [49, 297] on button "Start" at bounding box center [43, 291] width 44 height 22
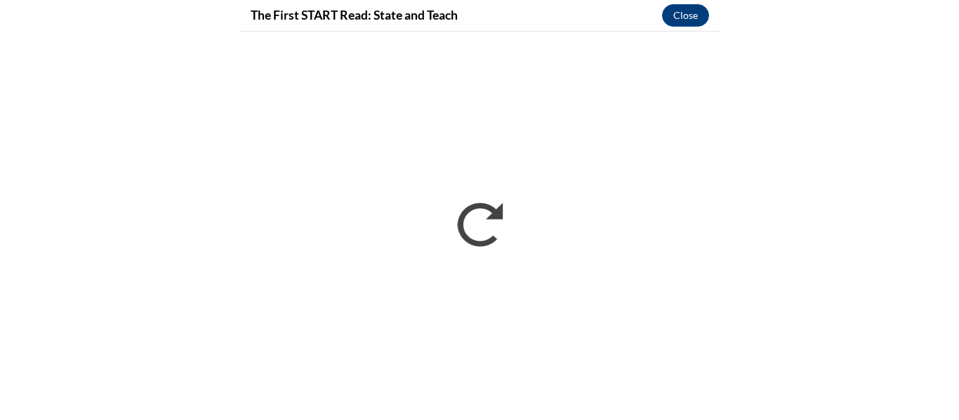
scroll to position [0, 0]
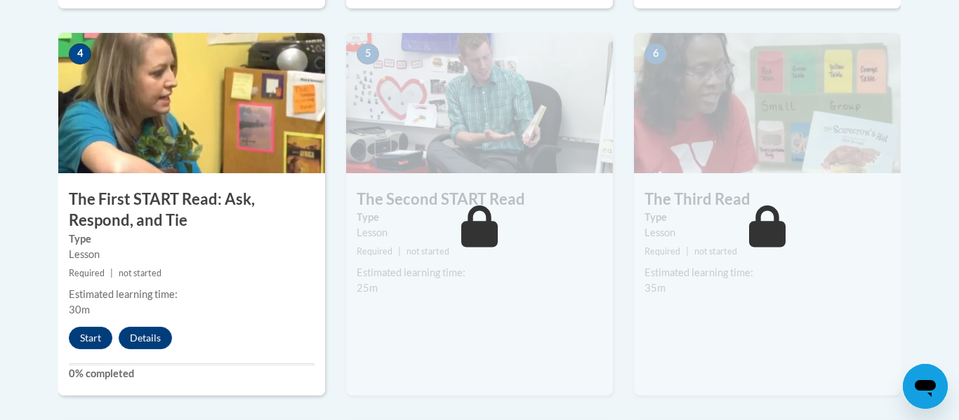
scroll to position [829, 0]
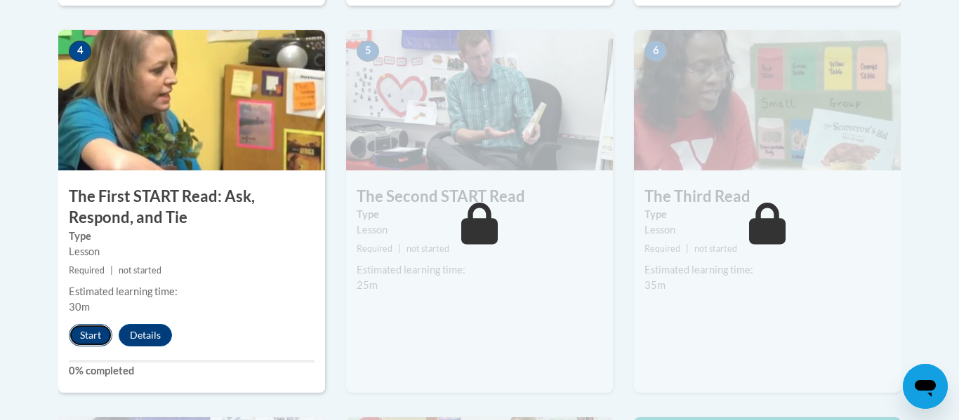
click at [98, 338] on button "Start" at bounding box center [91, 335] width 44 height 22
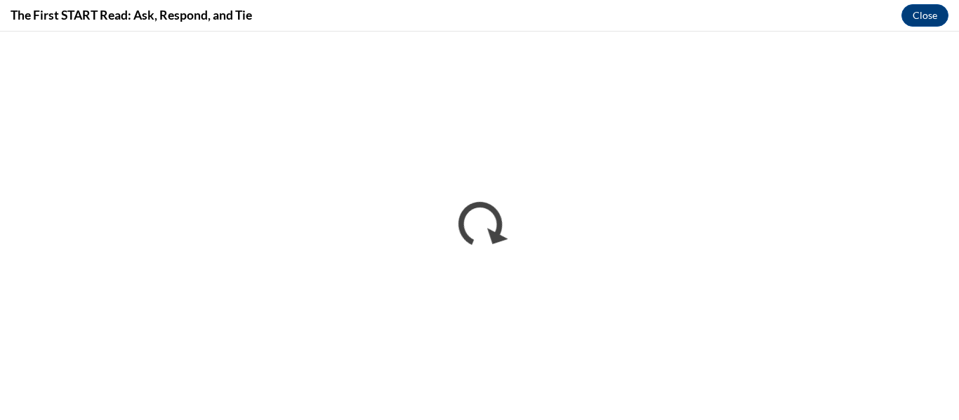
scroll to position [0, 0]
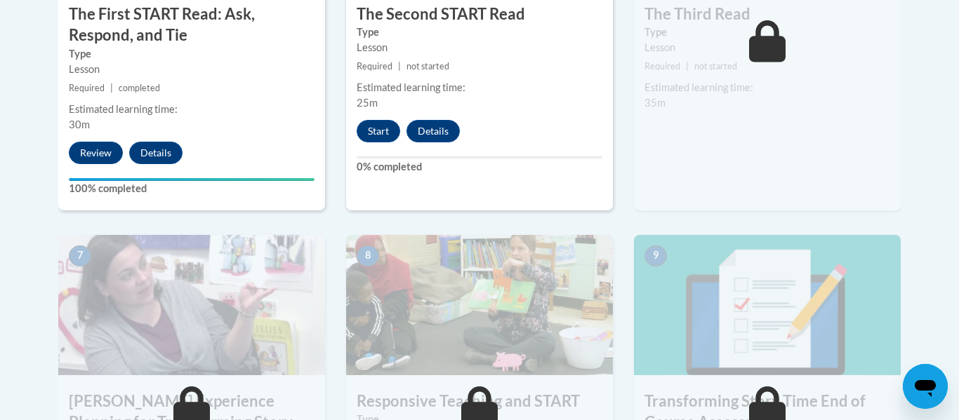
scroll to position [1010, 0]
click at [375, 131] on button "Start" at bounding box center [378, 132] width 44 height 22
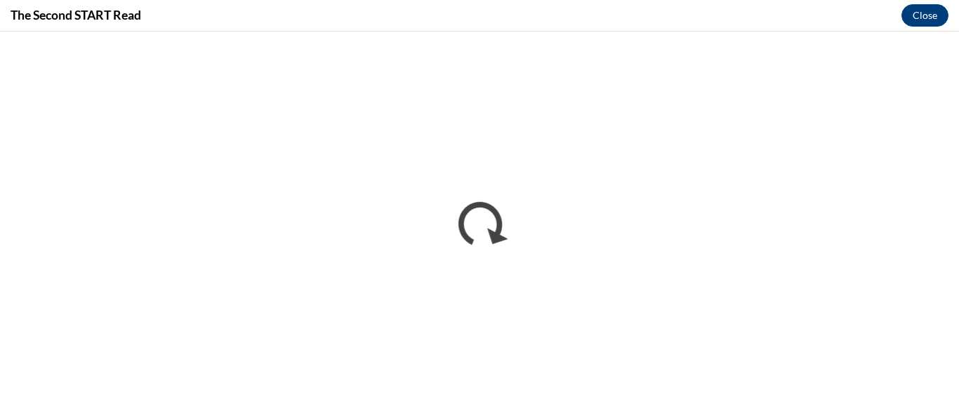
scroll to position [0, 0]
